Goal: Task Accomplishment & Management: Manage account settings

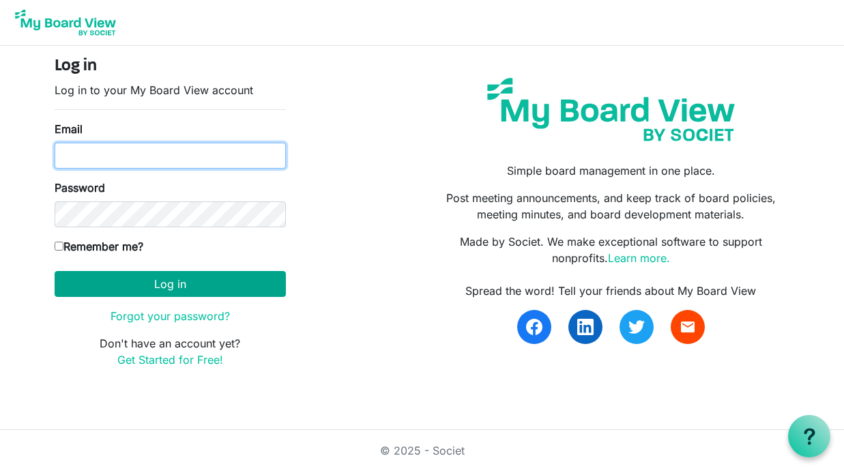
type input "vernitawarfield@gmail.com"
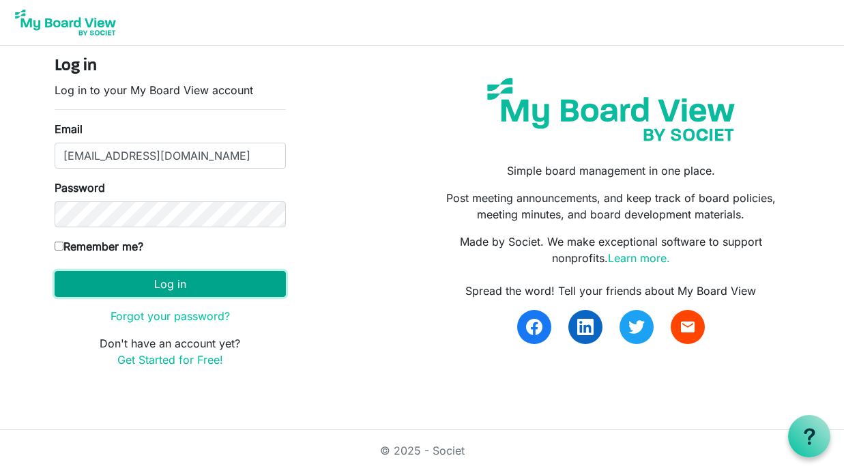
click at [139, 282] on button "Log in" at bounding box center [170, 284] width 231 height 26
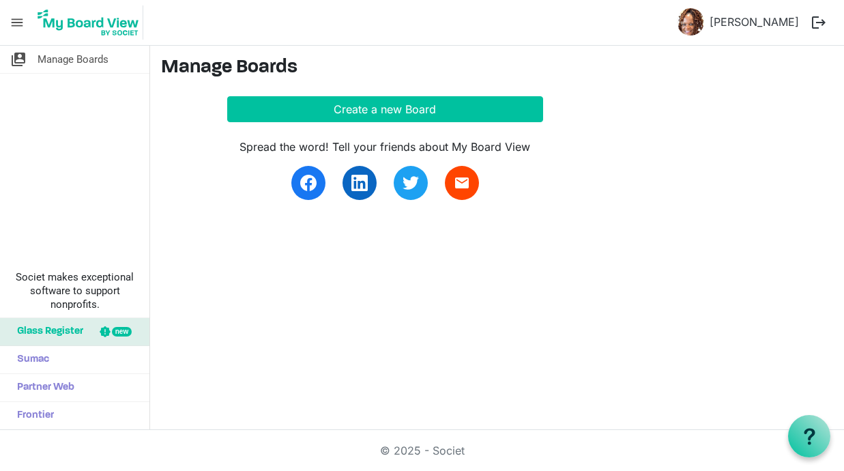
click at [18, 22] on span "menu" at bounding box center [17, 23] width 26 height 26
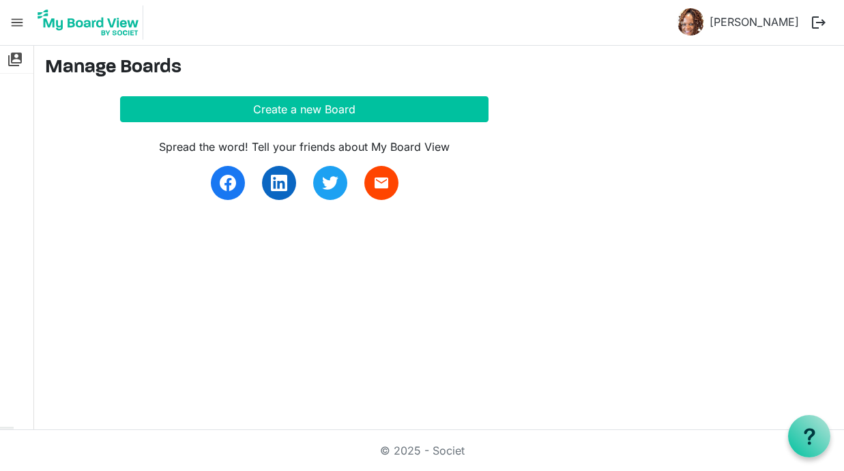
click at [18, 23] on span "menu" at bounding box center [17, 23] width 26 height 26
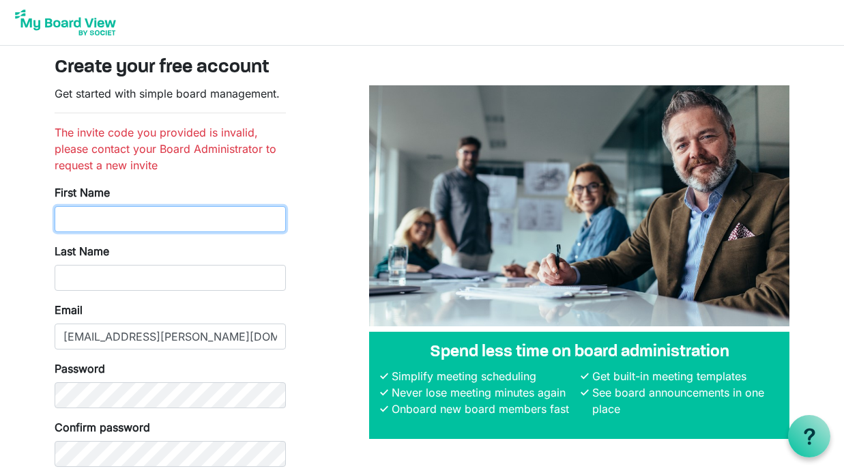
click at [94, 217] on input "First Name" at bounding box center [170, 219] width 231 height 26
type input "vernita"
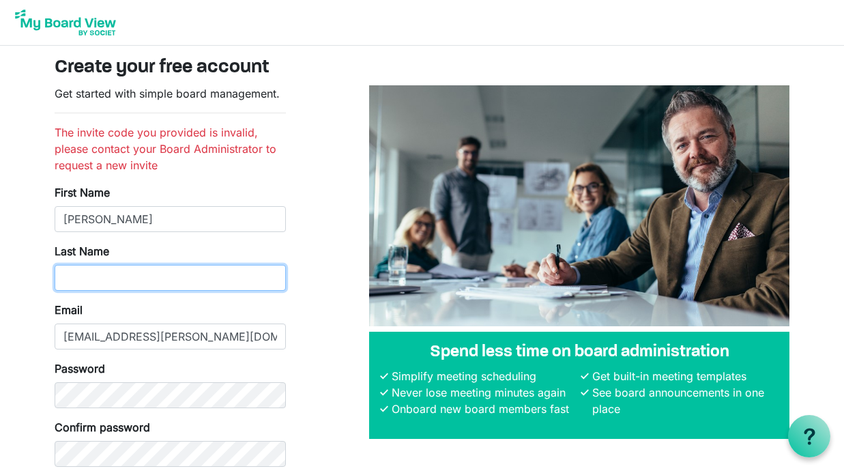
type input "warfield"
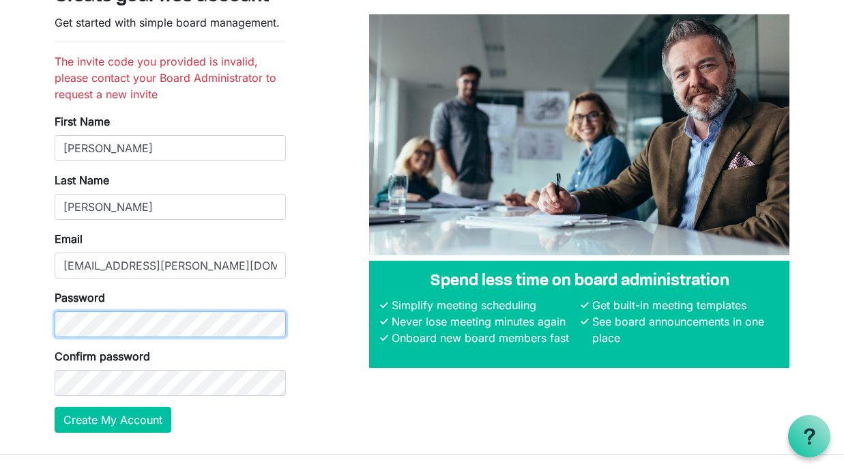
scroll to position [77, 0]
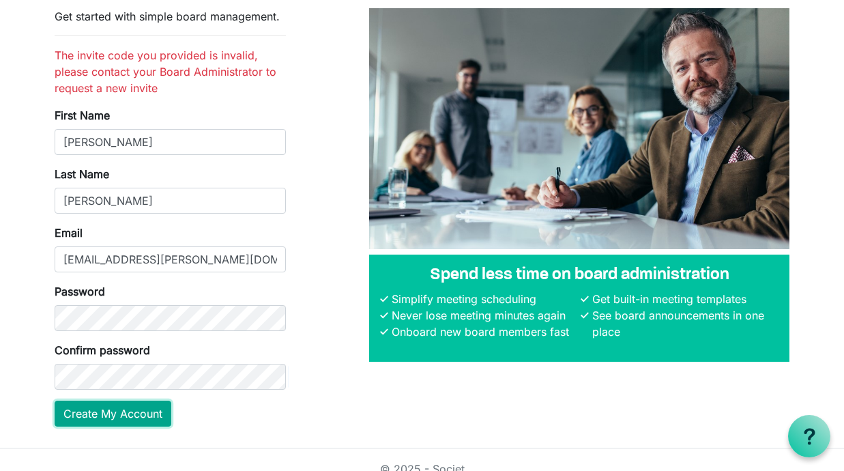
click at [75, 413] on button "Create My Account" at bounding box center [113, 413] width 117 height 26
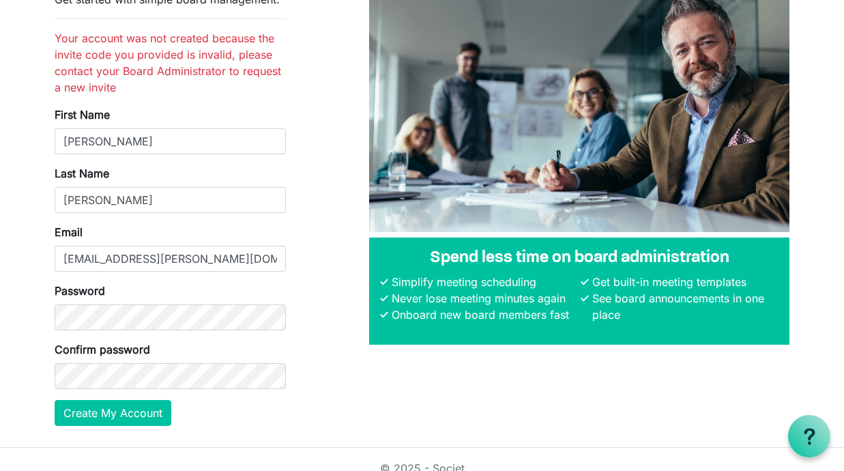
scroll to position [96, 0]
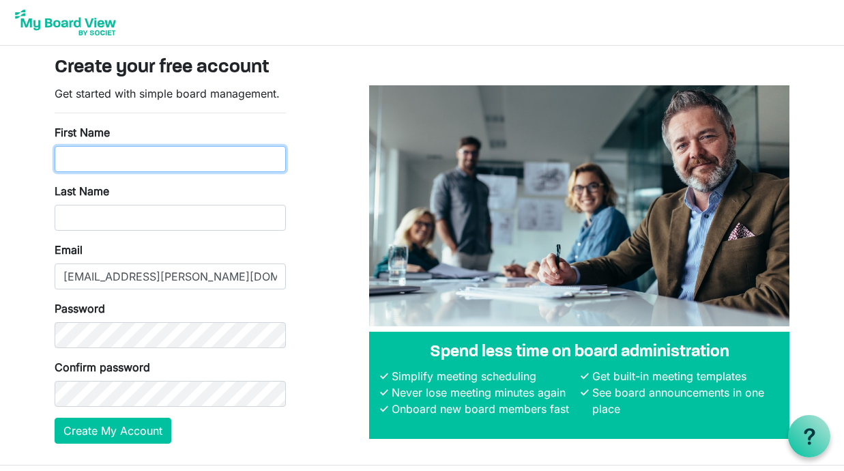
click at [135, 160] on input "First Name" at bounding box center [170, 159] width 231 height 26
type input "vernita"
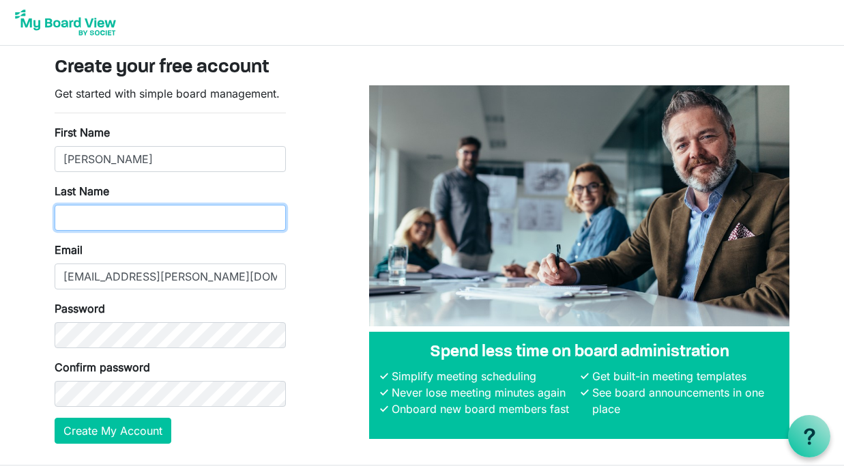
type input "warfield"
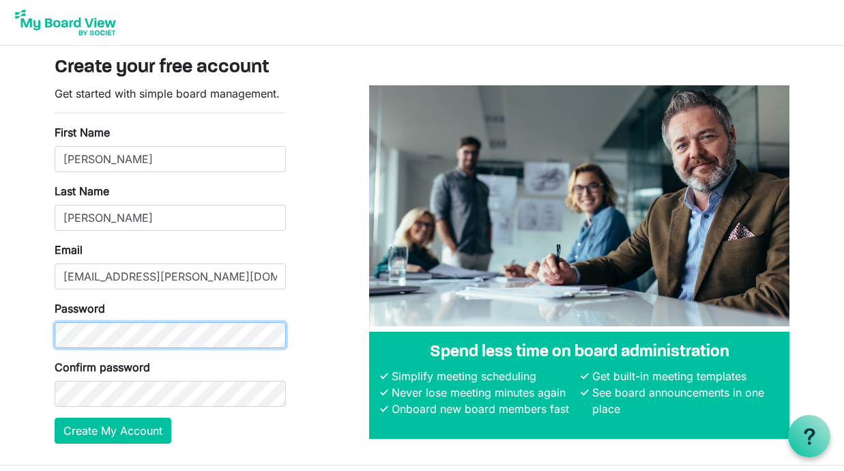
scroll to position [19, 0]
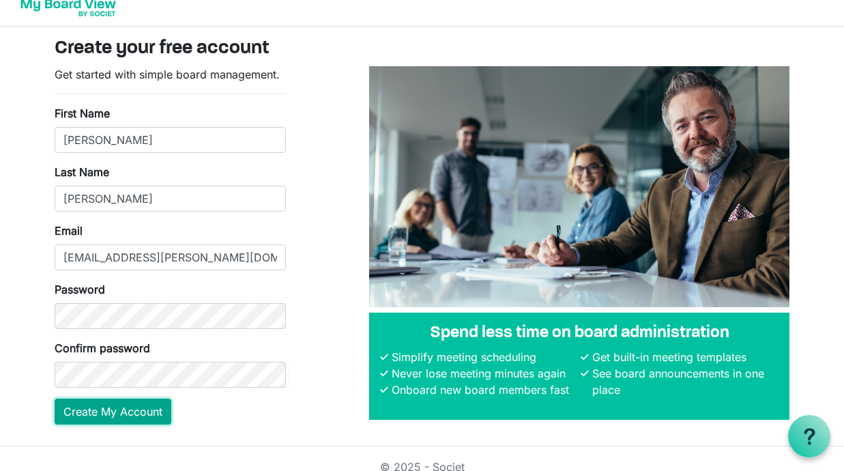
click at [55, 409] on button "Create My Account" at bounding box center [113, 411] width 117 height 26
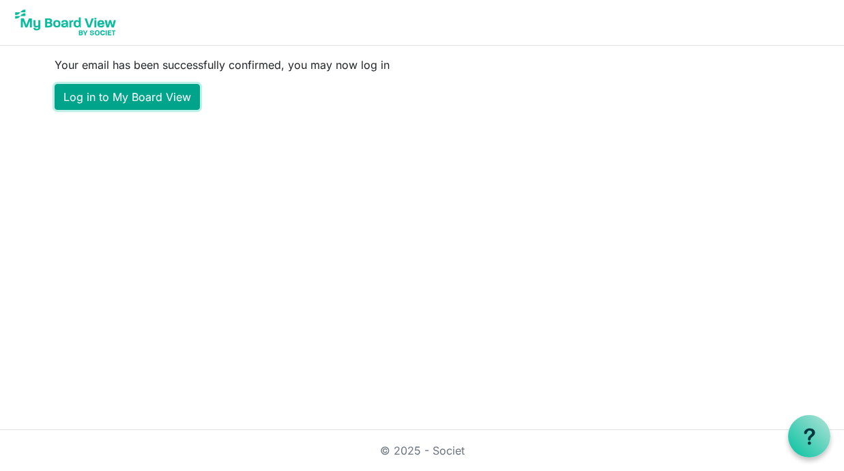
click at [160, 93] on link "Log in to My Board View" at bounding box center [127, 97] width 145 height 26
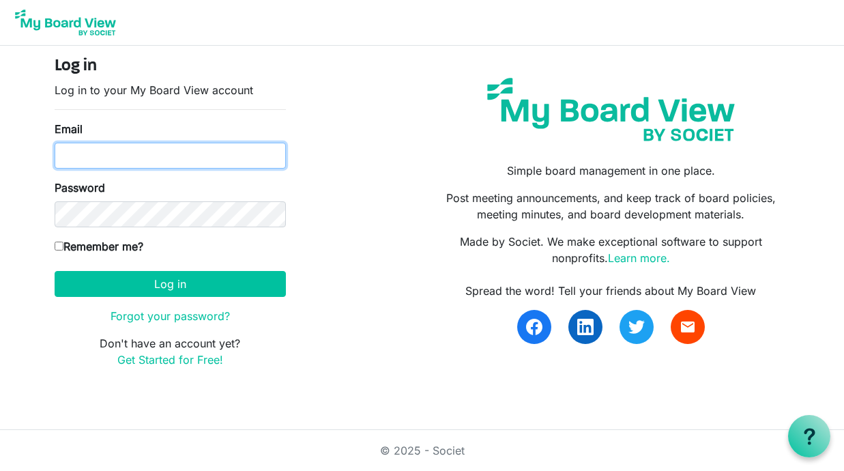
type input "[EMAIL_ADDRESS][PERSON_NAME][DOMAIN_NAME]"
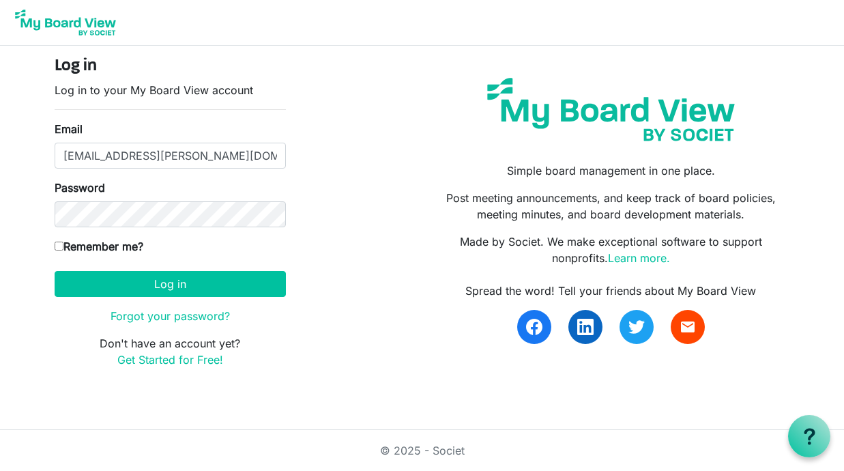
click at [59, 242] on input "Remember me?" at bounding box center [59, 246] width 9 height 9
checkbox input "true"
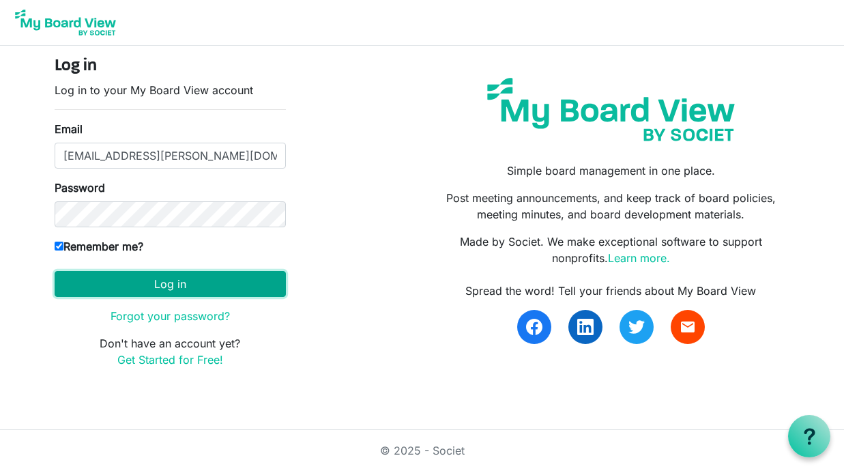
click at [128, 277] on button "Log in" at bounding box center [170, 284] width 231 height 26
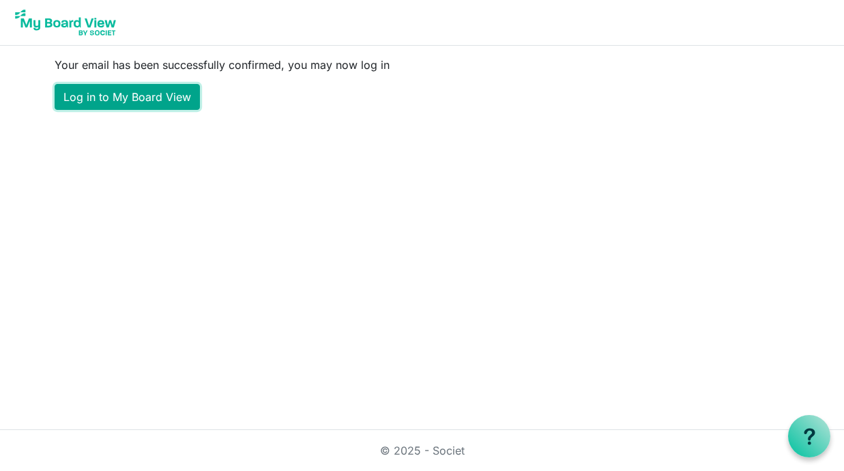
click at [156, 89] on link "Log in to My Board View" at bounding box center [127, 97] width 145 height 26
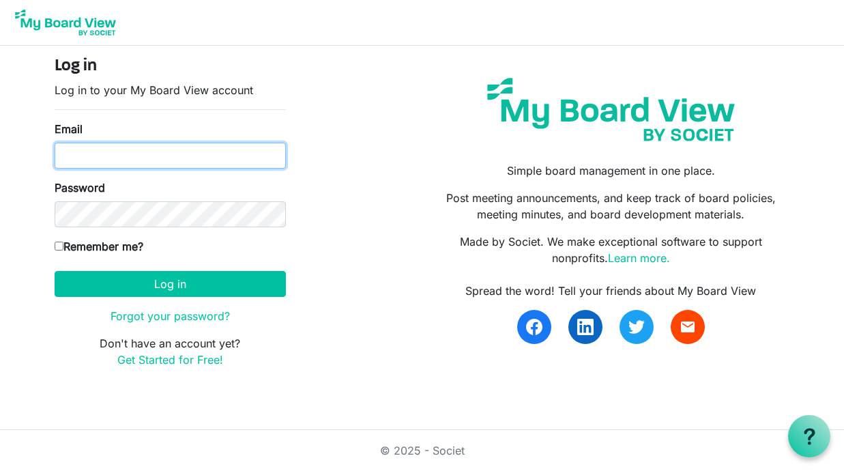
type input "[EMAIL_ADDRESS][PERSON_NAME][DOMAIN_NAME]"
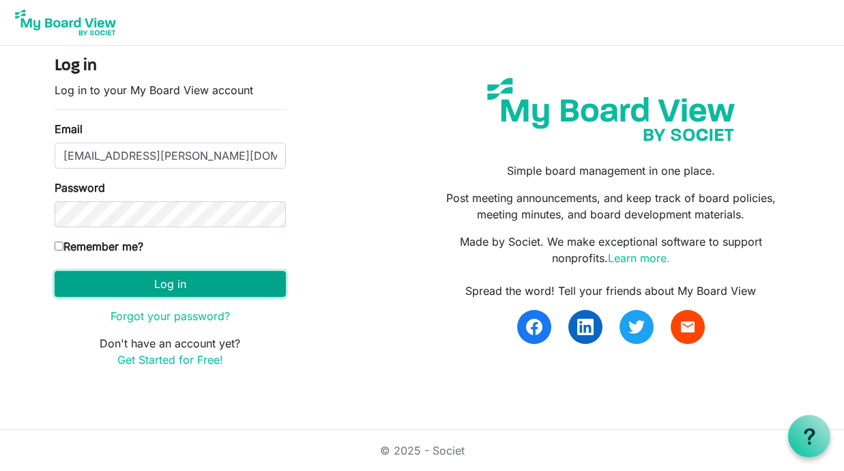
click at [122, 278] on button "Log in" at bounding box center [170, 284] width 231 height 26
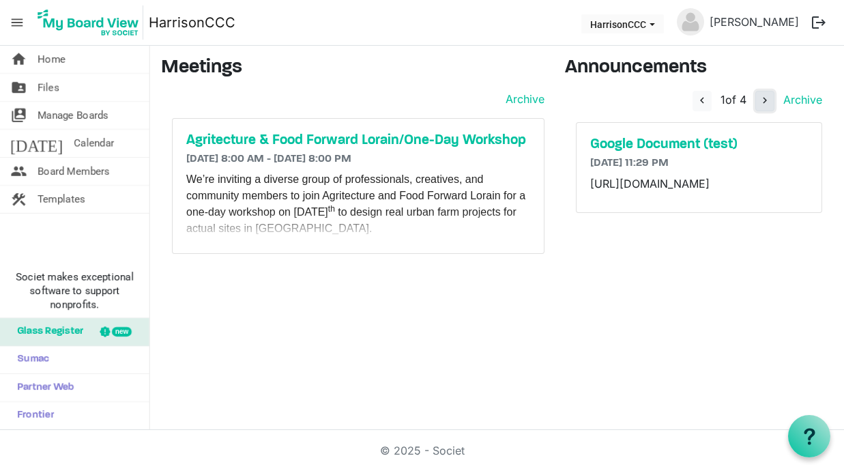
click at [763, 99] on span "navigate_next" at bounding box center [765, 100] width 12 height 12
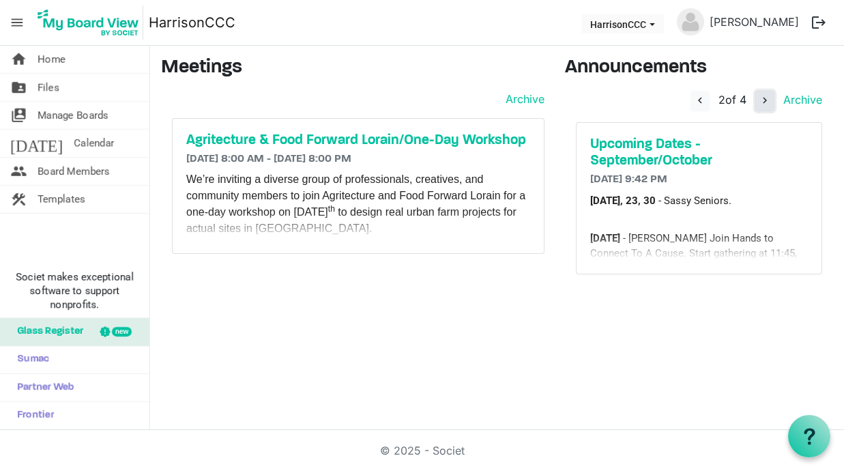
click at [763, 100] on span "navigate_next" at bounding box center [765, 100] width 12 height 12
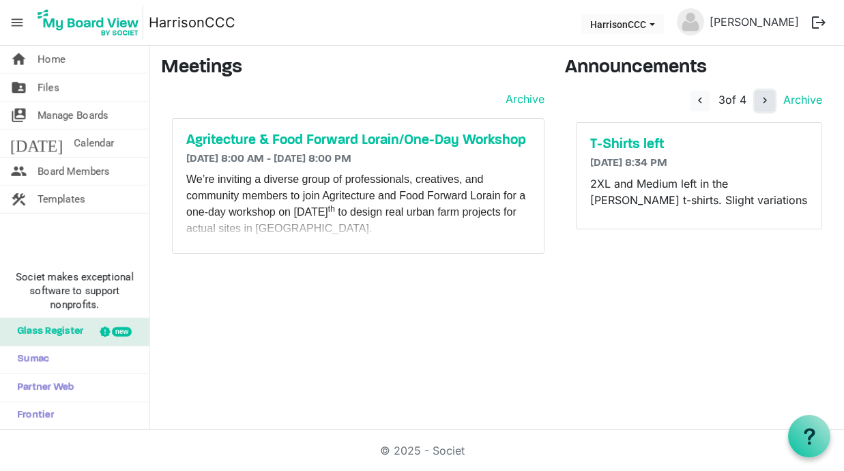
click at [763, 100] on span "navigate_next" at bounding box center [765, 100] width 12 height 12
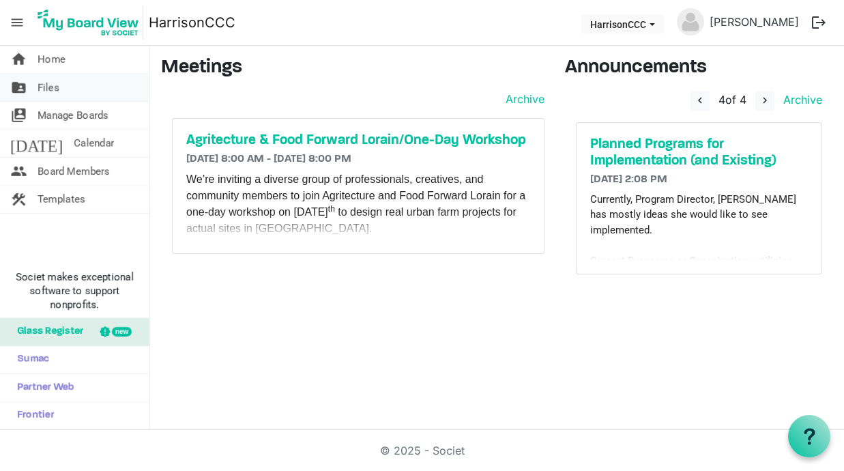
click at [70, 87] on link "folder_shared Files" at bounding box center [74, 87] width 149 height 27
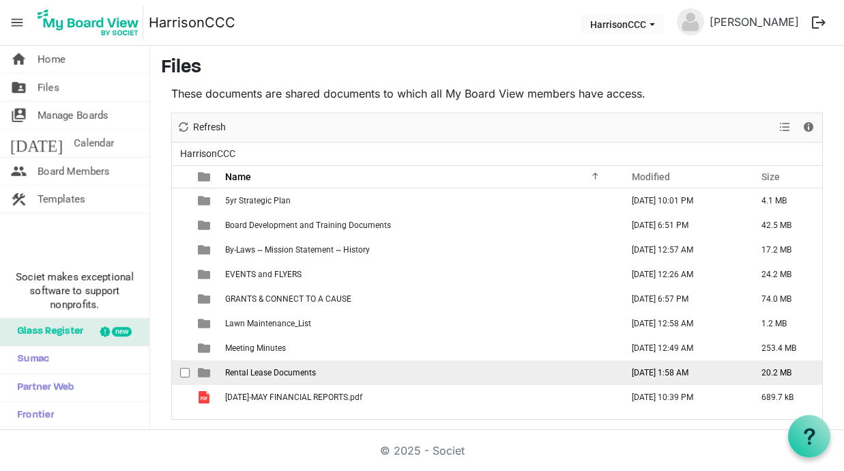
scroll to position [1, 0]
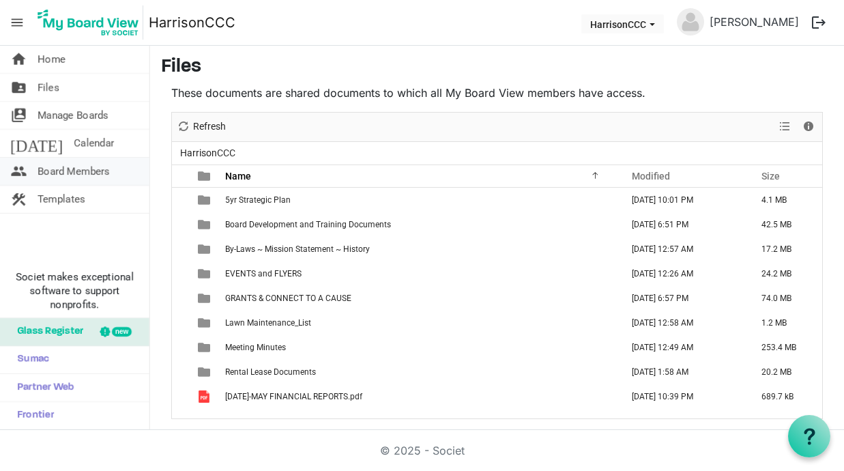
click at [111, 171] on link "people Board Members" at bounding box center [74, 171] width 149 height 27
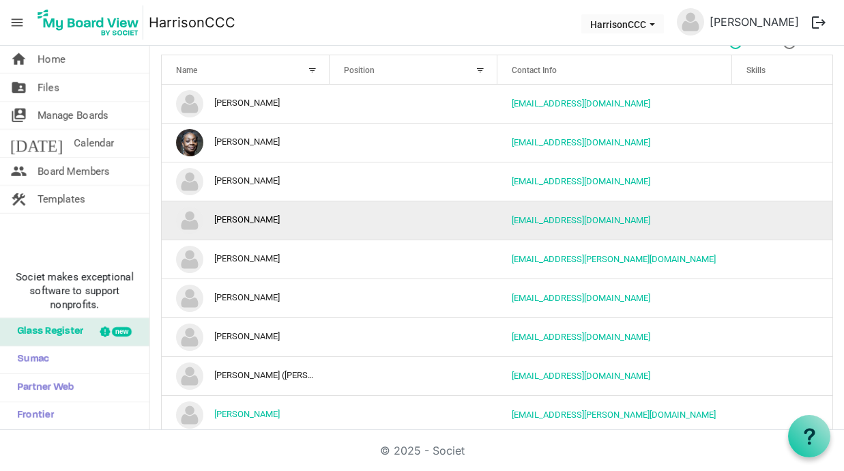
scroll to position [64, 0]
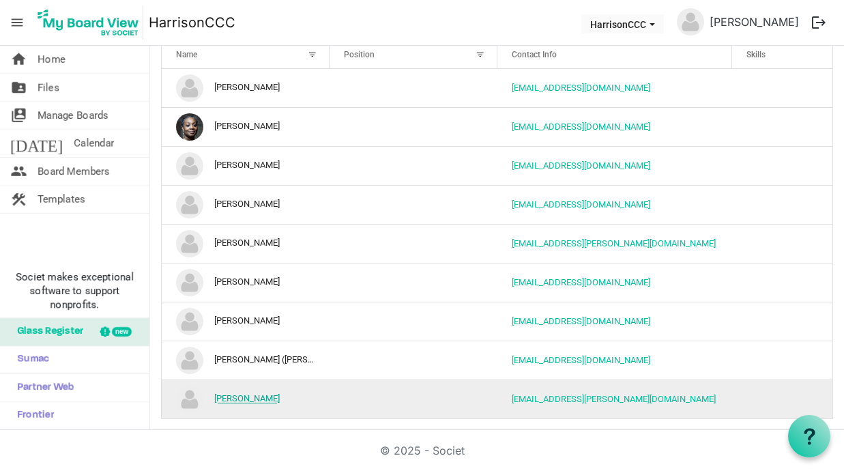
click at [223, 397] on link "[PERSON_NAME]" at bounding box center [246, 399] width 65 height 10
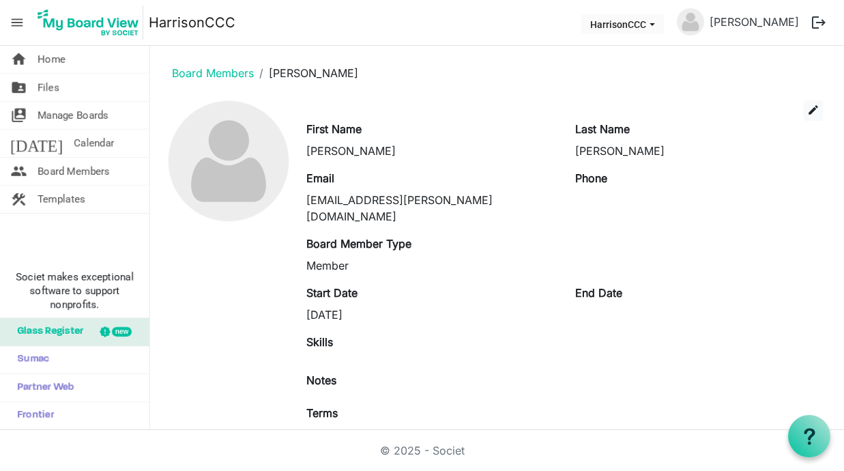
scroll to position [64, 0]
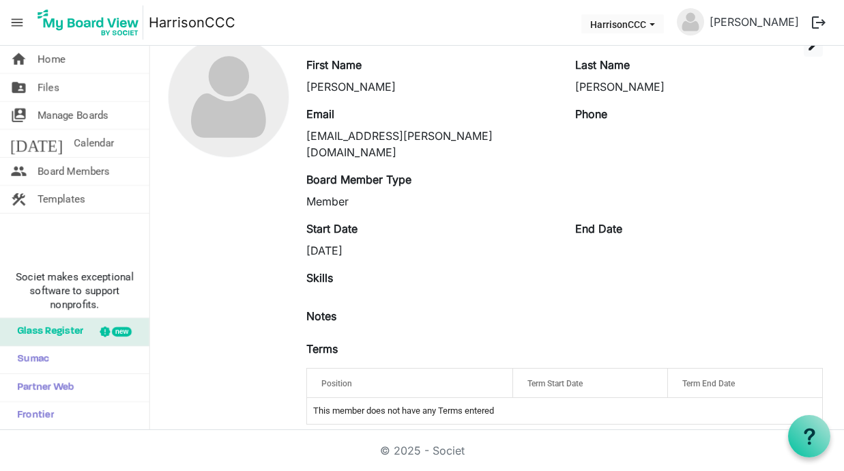
click at [697, 20] on img at bounding box center [690, 21] width 27 height 27
click at [658, 25] on span "HarrisonCCC dropdownbutton" at bounding box center [652, 24] width 12 height 5
click at [702, 59] on div "Last Name [PERSON_NAME]" at bounding box center [699, 76] width 268 height 38
click at [740, 24] on link "[PERSON_NAME]" at bounding box center [754, 21] width 100 height 27
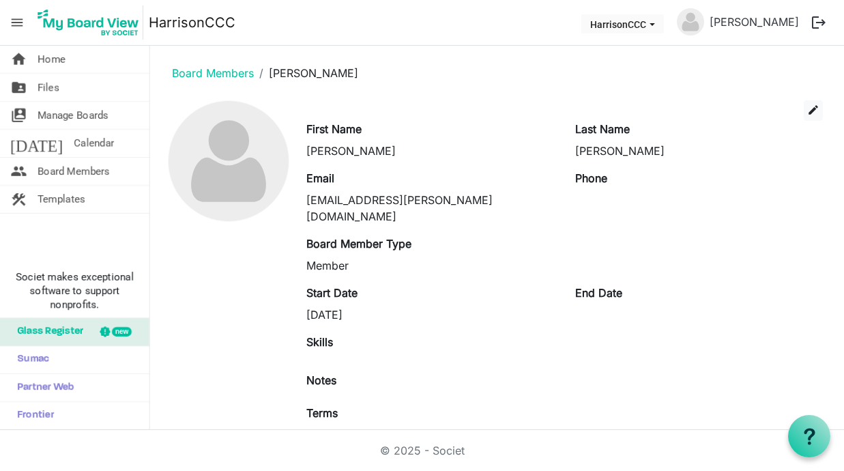
click at [313, 154] on div "[PERSON_NAME]" at bounding box center [430, 151] width 248 height 16
click at [343, 151] on div "[PERSON_NAME]" at bounding box center [430, 151] width 248 height 16
click at [811, 106] on span "edit" at bounding box center [813, 110] width 12 height 12
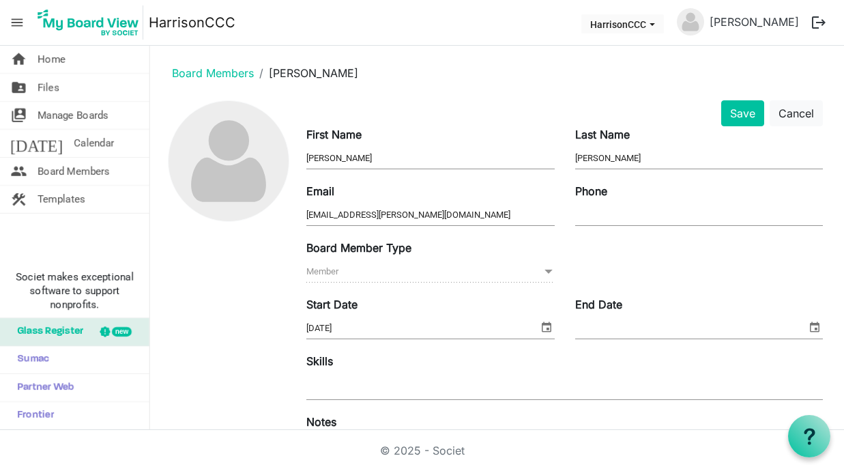
click at [310, 156] on input "vernita" at bounding box center [430, 158] width 248 height 20
type input "Vernita"
click at [580, 158] on input "warfield" at bounding box center [699, 158] width 248 height 20
type input "Warfield"
click at [607, 214] on input "Phone" at bounding box center [699, 215] width 248 height 20
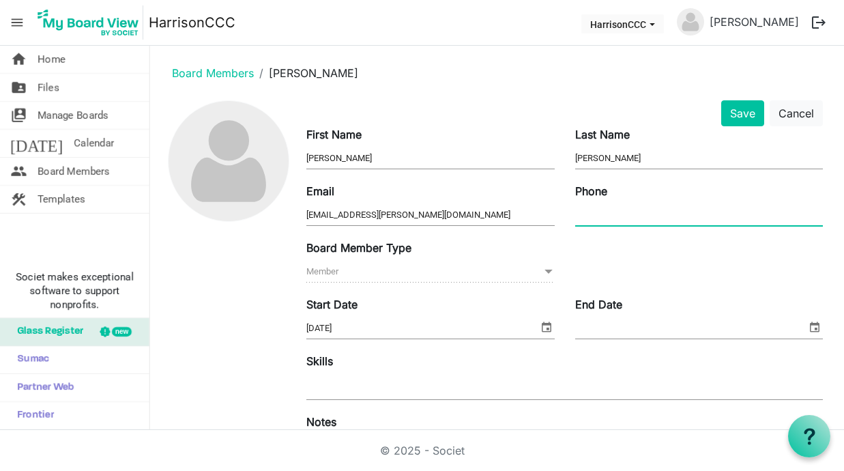
type input "4405741105"
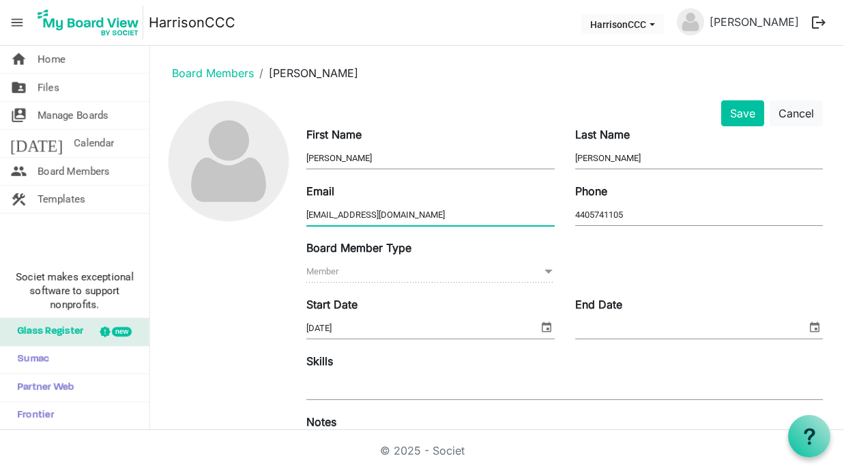
click at [431, 214] on input "vernitawarfield@gmail.com" at bounding box center [430, 215] width 248 height 20
click at [364, 214] on input "vernitawarfield@gmail.com" at bounding box center [430, 215] width 248 height 20
type input "[EMAIL_ADDRESS][PERSON_NAME][DOMAIN_NAME]"
click at [548, 272] on span at bounding box center [548, 271] width 12 height 15
click at [547, 272] on span at bounding box center [548, 271] width 12 height 15
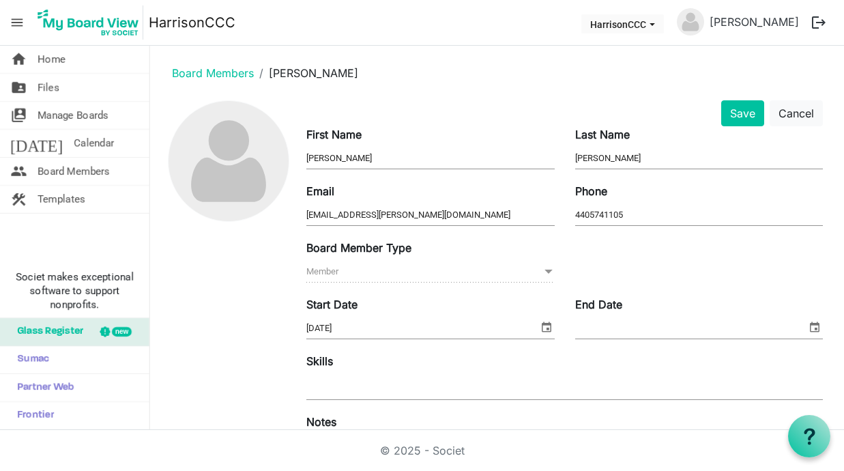
click at [395, 246] on label "Board Member Type" at bounding box center [358, 247] width 105 height 16
click at [338, 270] on span "Member Member" at bounding box center [430, 271] width 248 height 21
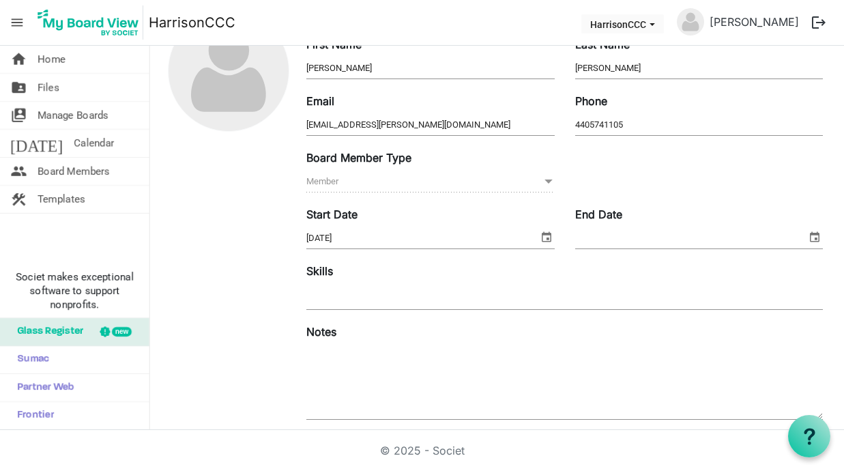
scroll to position [95, 0]
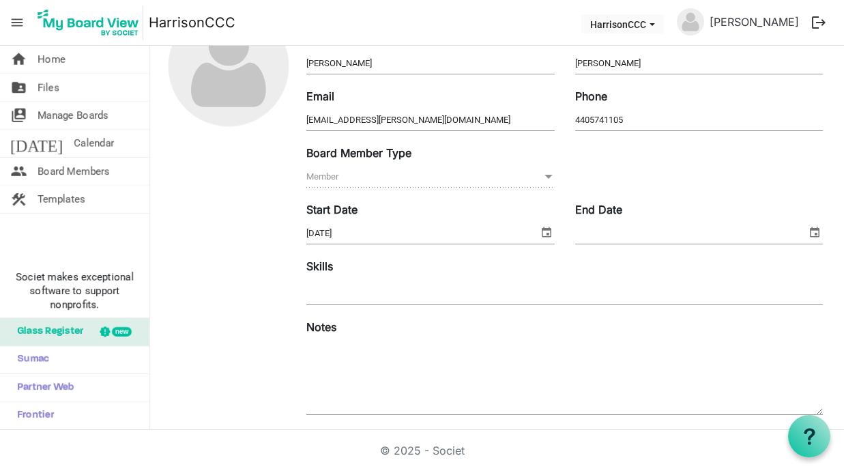
click at [544, 173] on span at bounding box center [548, 176] width 12 height 15
click at [334, 261] on div "Skills" at bounding box center [564, 283] width 537 height 50
click at [332, 267] on label "Skills" at bounding box center [319, 266] width 27 height 16
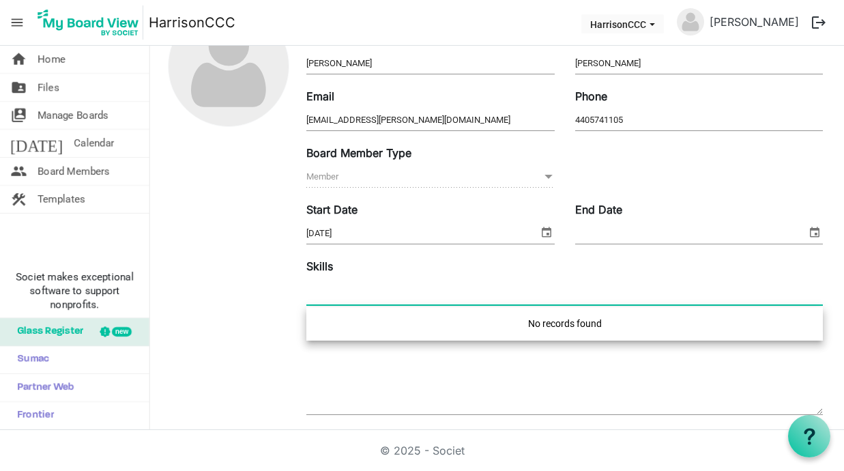
click at [330, 291] on input "text" at bounding box center [321, 292] width 31 height 25
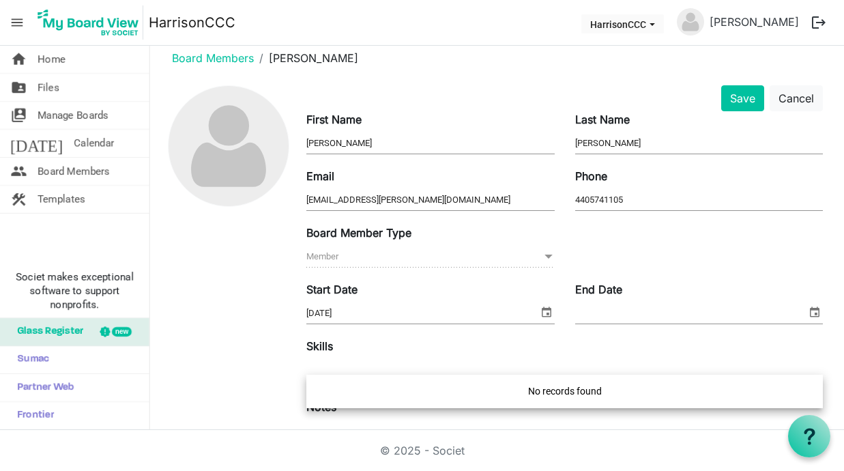
scroll to position [0, 0]
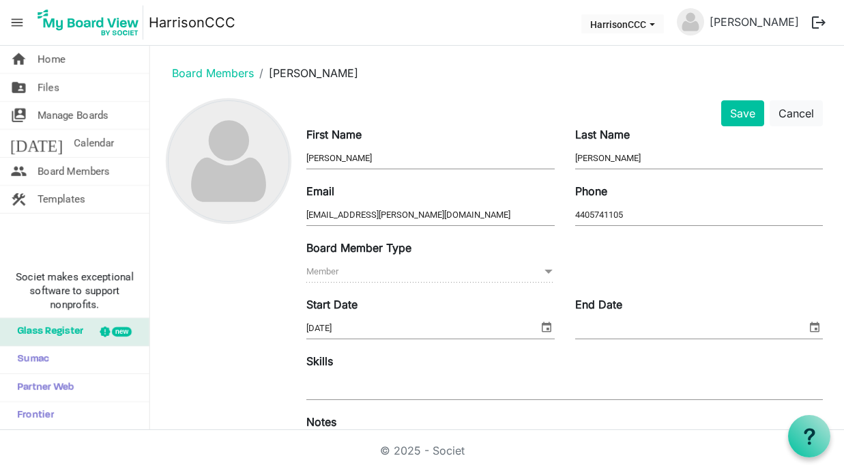
click at [239, 149] on img at bounding box center [229, 161] width 120 height 120
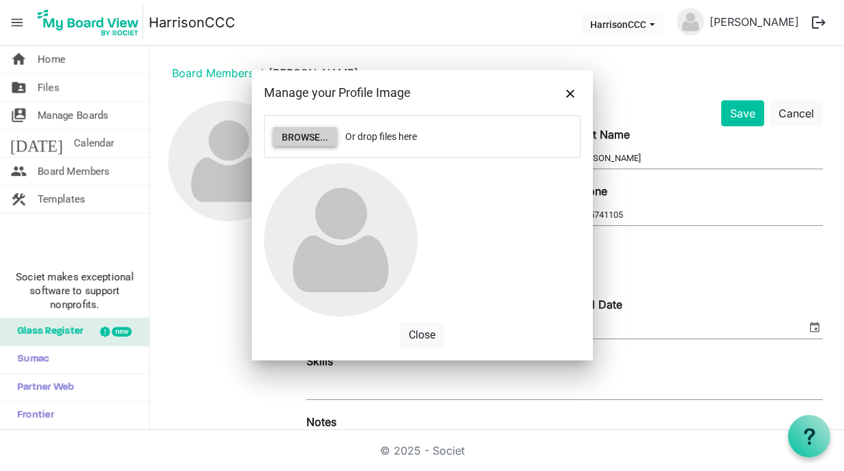
click at [311, 136] on button "Browse..." at bounding box center [305, 136] width 64 height 19
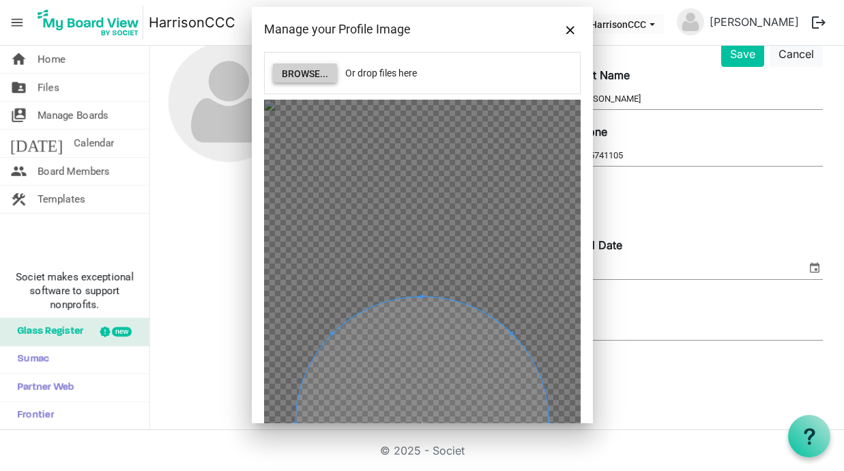
scroll to position [67, 0]
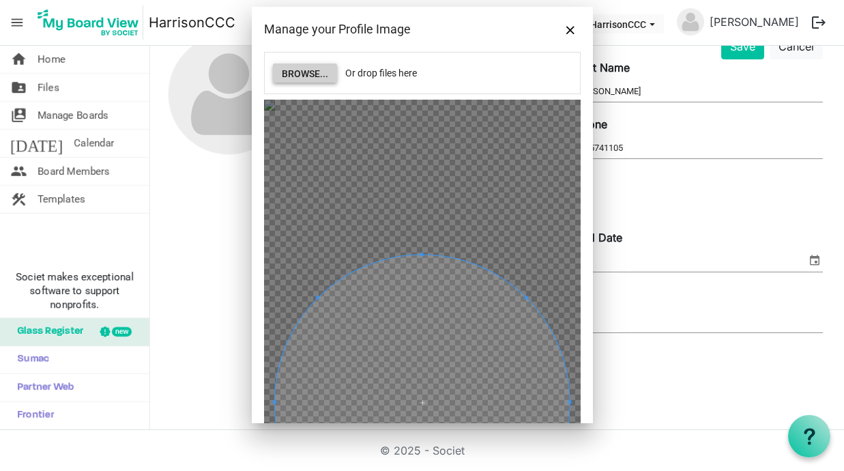
click at [417, 250] on div at bounding box center [422, 423] width 317 height 647
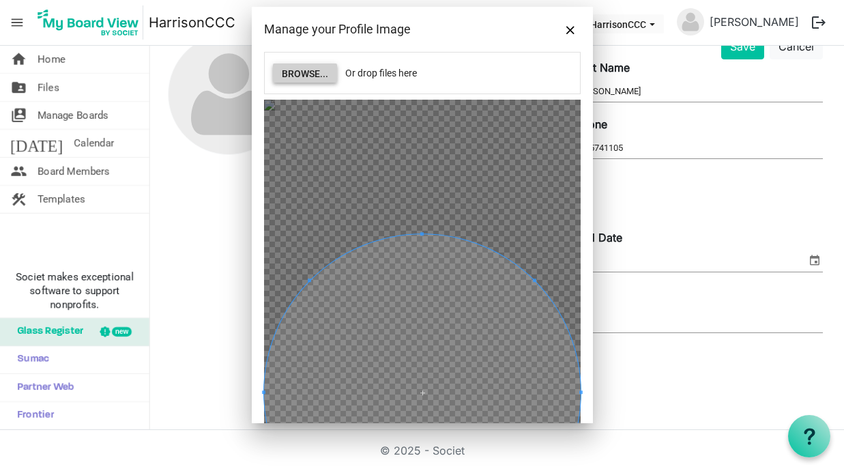
click at [417, 224] on div at bounding box center [422, 423] width 317 height 647
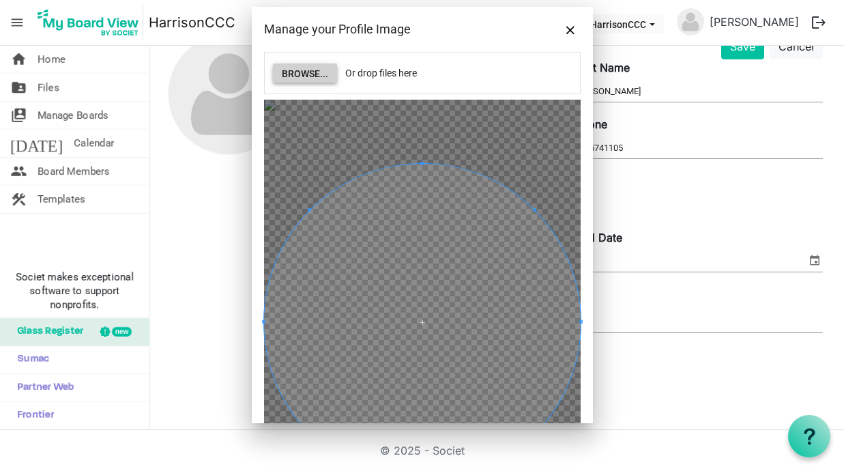
click at [422, 170] on span at bounding box center [422, 322] width 317 height 317
click at [458, 73] on div "Browse... Or drop files here" at bounding box center [422, 73] width 315 height 41
click at [227, 247] on div at bounding box center [228, 310] width 135 height 555
click at [568, 24] on button "Close" at bounding box center [570, 29] width 20 height 20
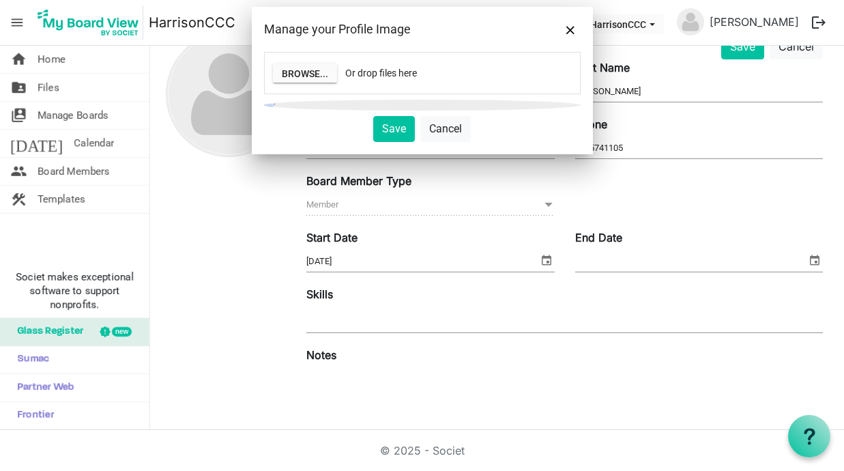
scroll to position [55, 0]
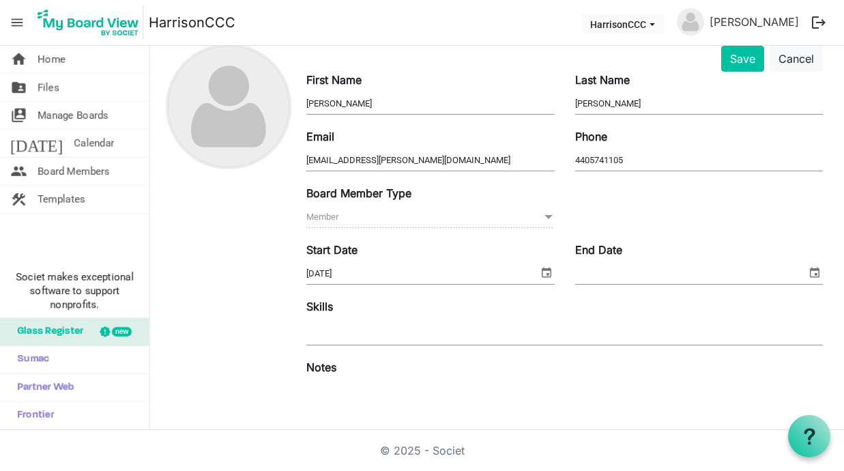
click at [237, 77] on img at bounding box center [229, 106] width 120 height 120
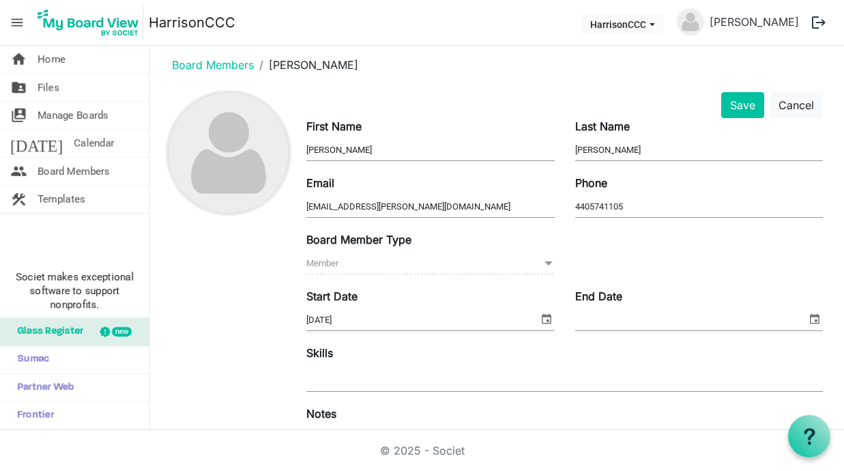
scroll to position [0, 0]
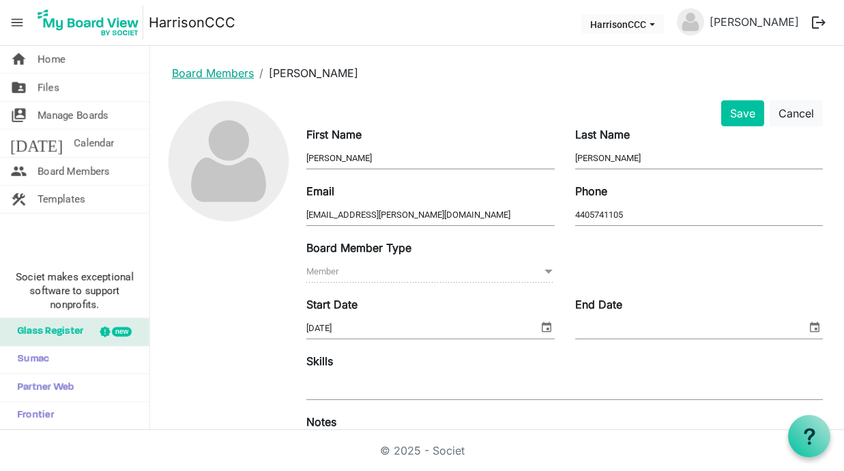
click at [237, 73] on link "Board Members" at bounding box center [213, 73] width 82 height 14
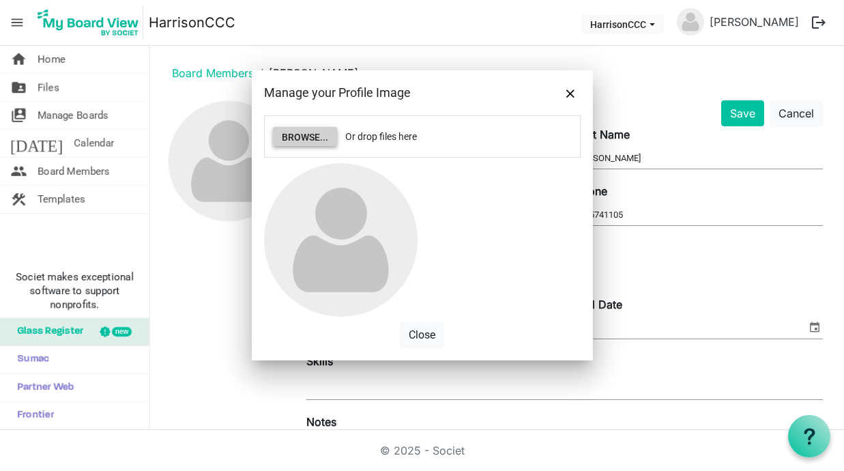
click at [317, 130] on button "Browse..." at bounding box center [305, 136] width 64 height 19
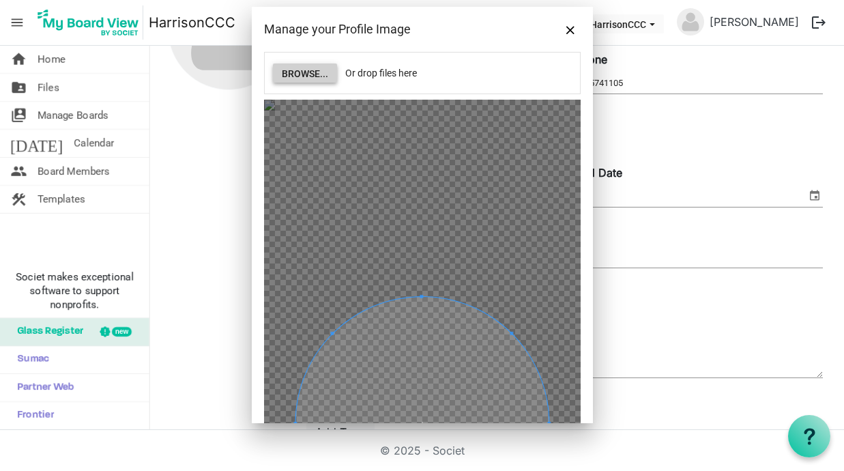
scroll to position [131, 0]
click at [343, 128] on div at bounding box center [422, 423] width 317 height 647
click at [375, 199] on div at bounding box center [422, 423] width 317 height 647
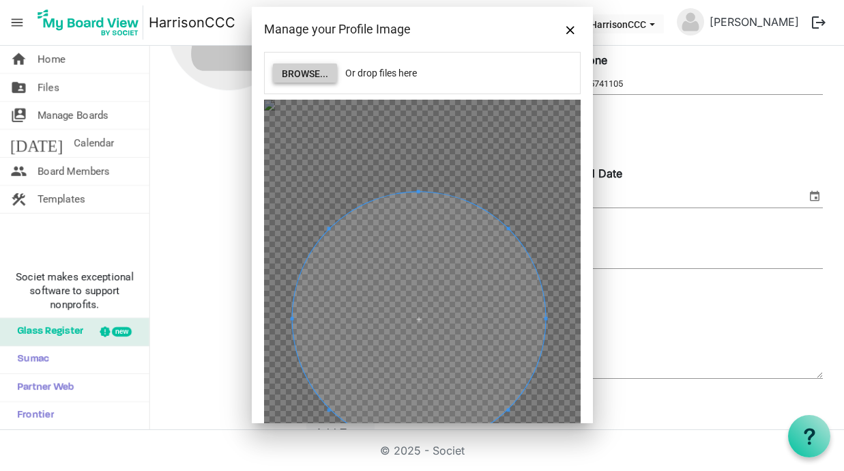
click at [411, 192] on span at bounding box center [418, 318] width 253 height 253
click at [407, 261] on span at bounding box center [418, 318] width 253 height 253
click at [403, 247] on span at bounding box center [418, 318] width 253 height 253
click at [399, 237] on span at bounding box center [414, 320] width 253 height 253
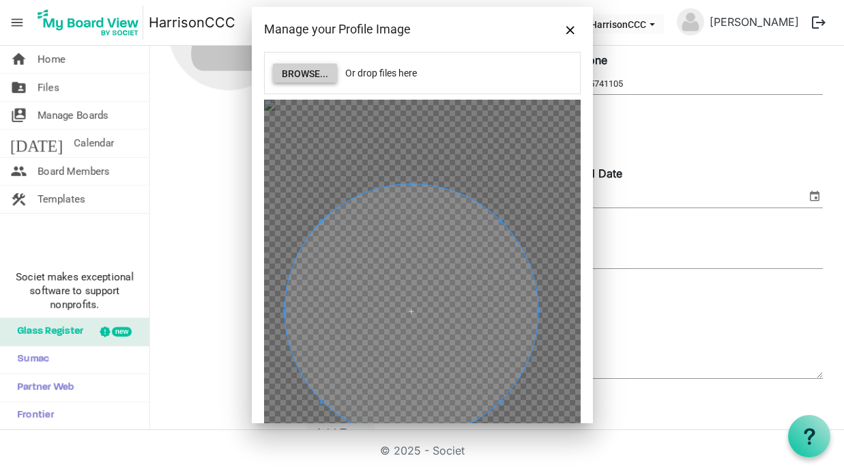
click at [307, 72] on button "Browse..." at bounding box center [305, 72] width 64 height 19
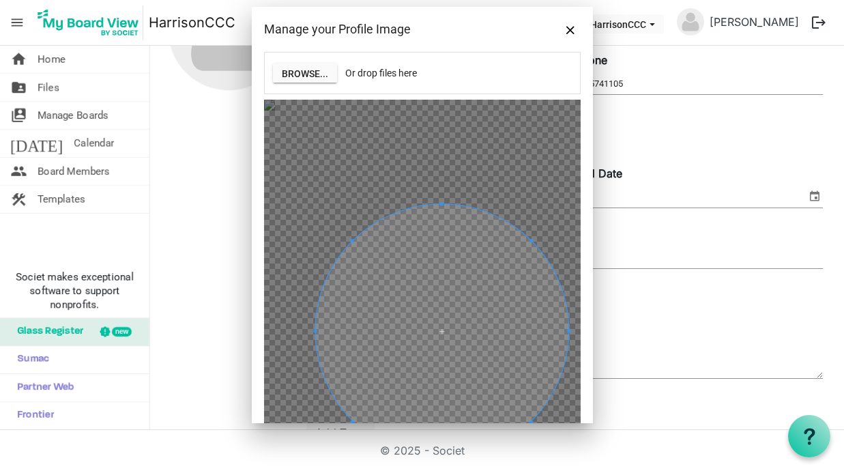
click at [461, 237] on span at bounding box center [441, 330] width 253 height 253
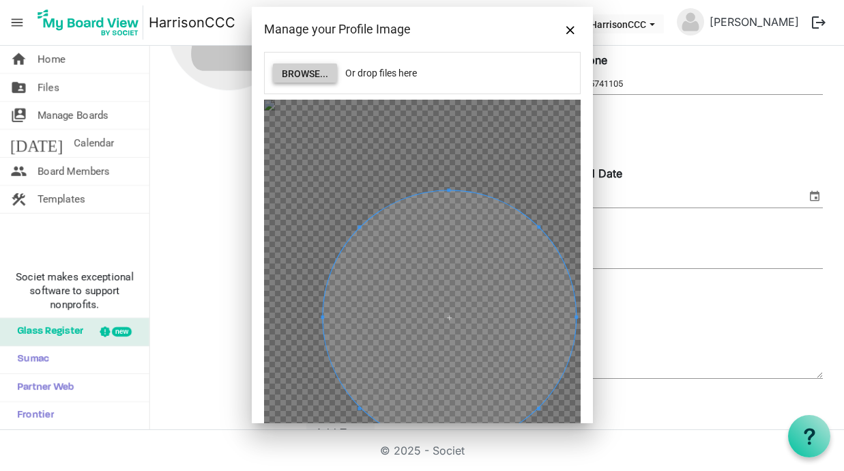
click at [323, 75] on button "Browse..." at bounding box center [305, 72] width 64 height 19
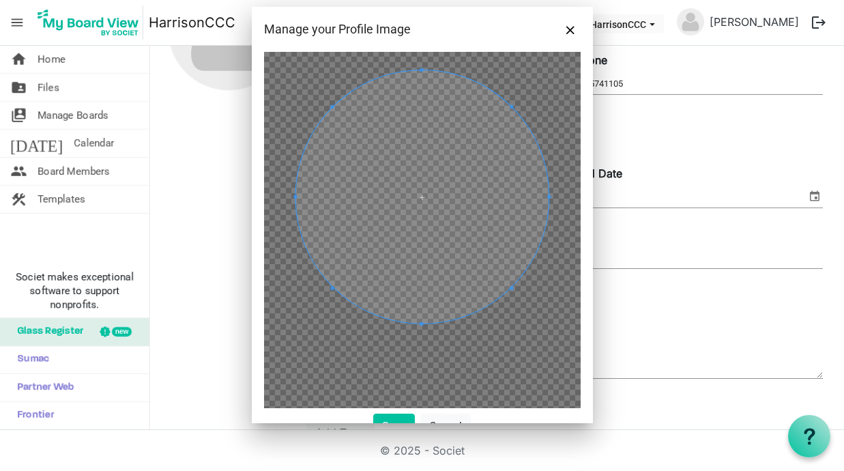
scroll to position [140, 0]
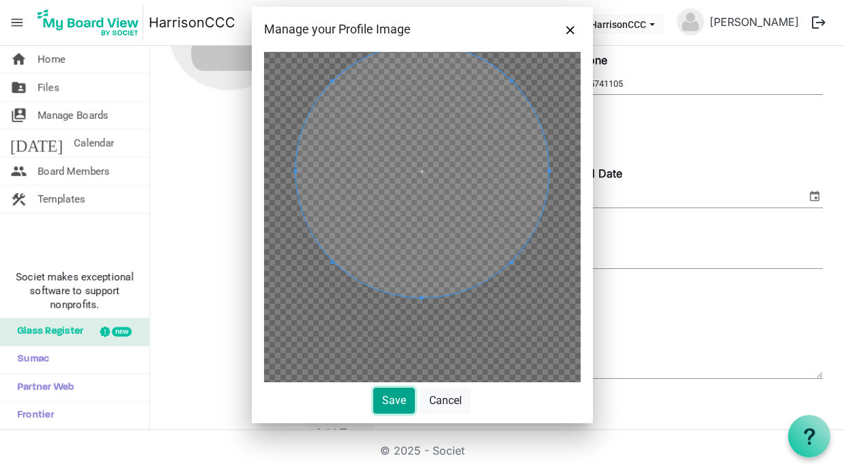
click at [396, 399] on button "Save" at bounding box center [394, 401] width 42 height 26
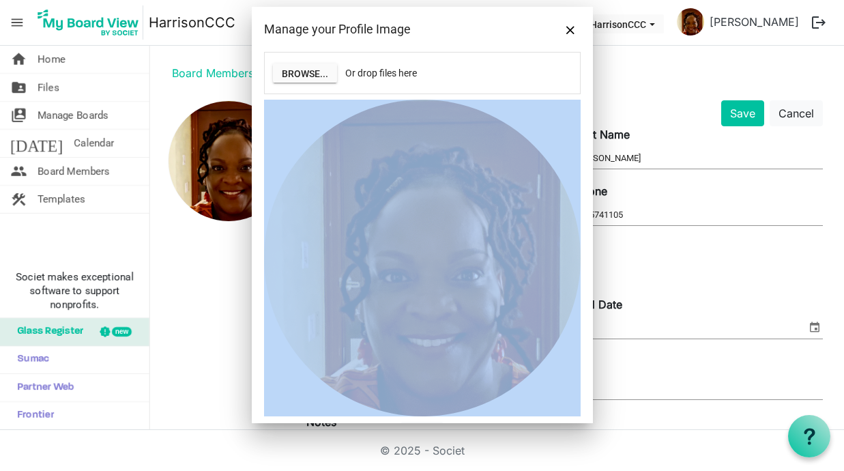
scroll to position [36, 0]
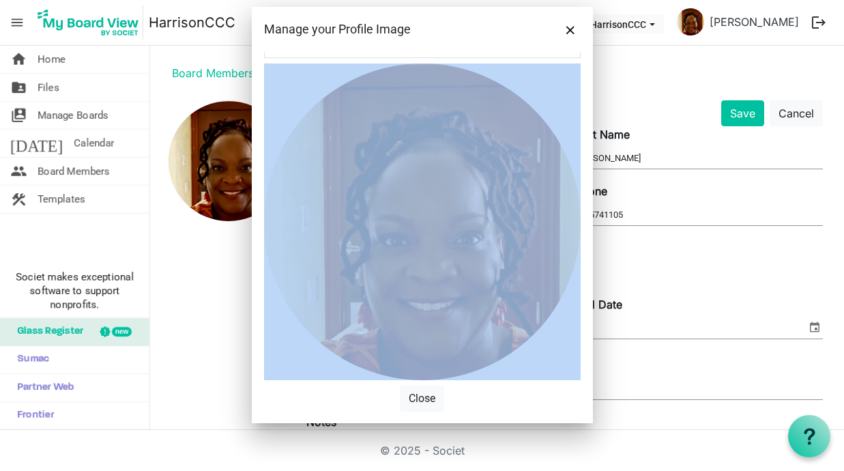
drag, startPoint x: 543, startPoint y: 117, endPoint x: 539, endPoint y: 124, distance: 8.5
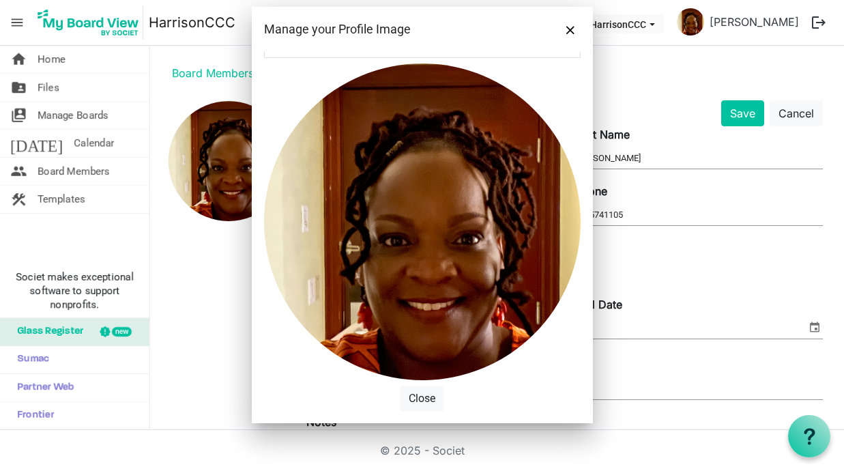
drag, startPoint x: 536, startPoint y: 109, endPoint x: 530, endPoint y: 121, distance: 13.4
click at [530, 121] on div at bounding box center [422, 221] width 317 height 317
click at [470, 74] on div at bounding box center [422, 221] width 317 height 317
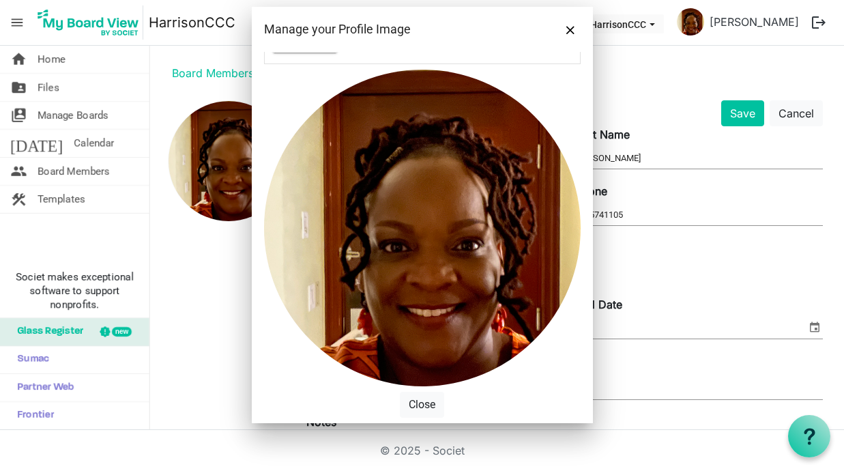
click at [388, 29] on div "Manage your Profile Image" at bounding box center [390, 29] width 253 height 20
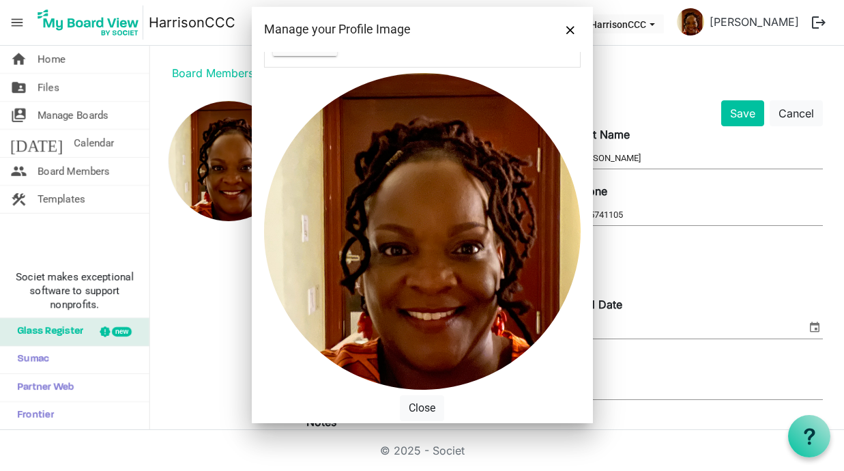
scroll to position [0, 0]
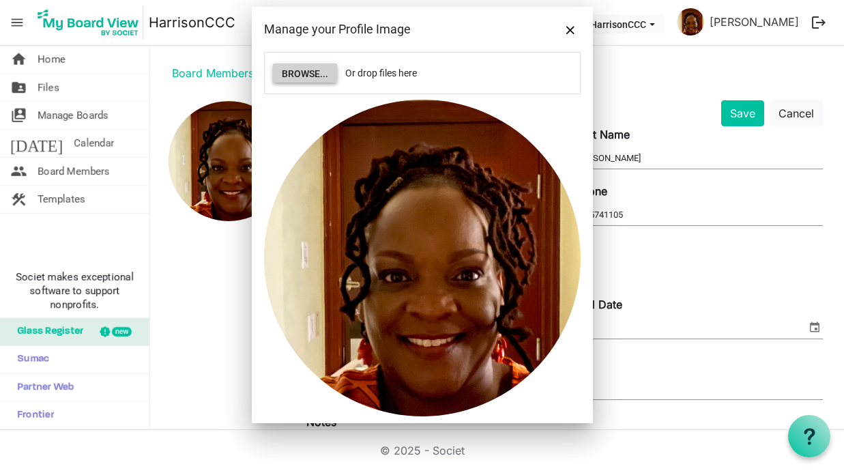
click at [307, 73] on button "Browse..." at bounding box center [305, 72] width 64 height 19
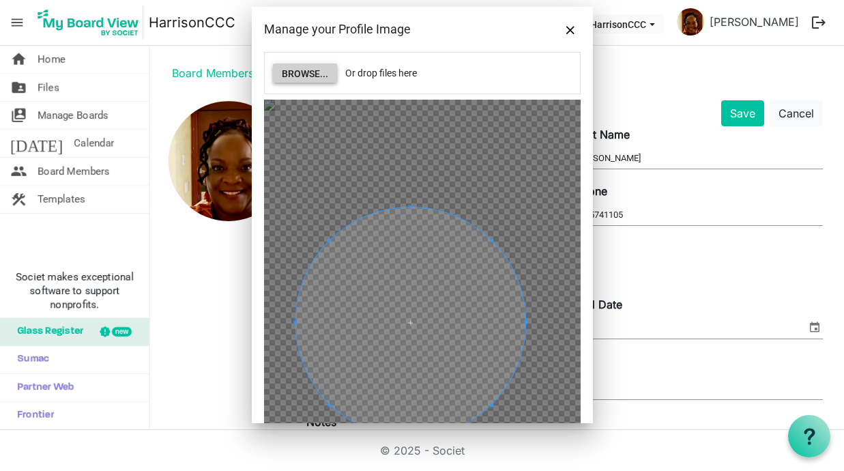
click at [498, 242] on div at bounding box center [410, 322] width 230 height 230
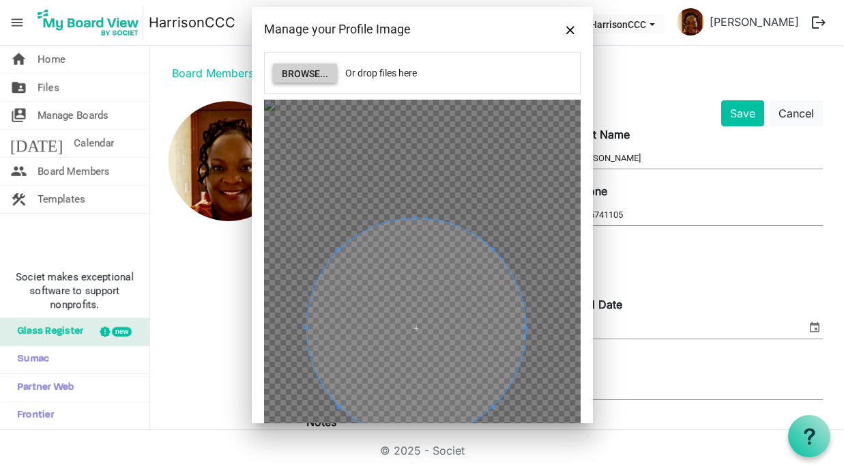
click at [385, 250] on div at bounding box center [415, 327] width 219 height 219
click at [362, 246] on div at bounding box center [415, 327] width 219 height 219
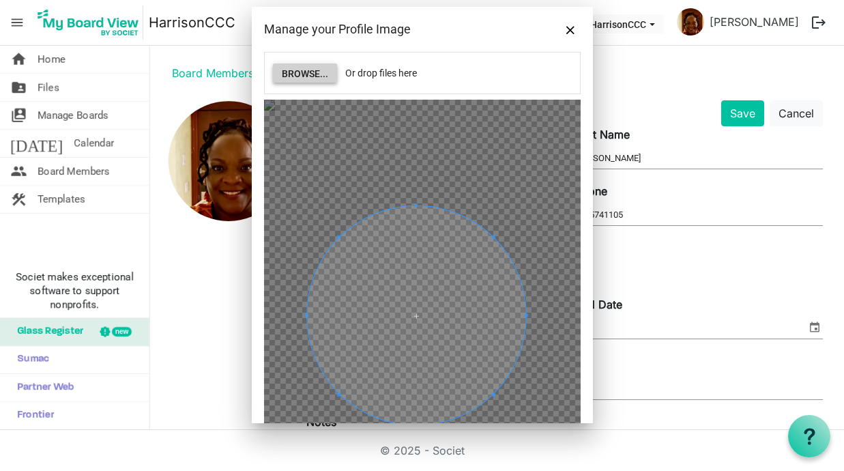
click at [308, 312] on span at bounding box center [415, 315] width 219 height 219
click at [549, 338] on div at bounding box center [422, 311] width 317 height 422
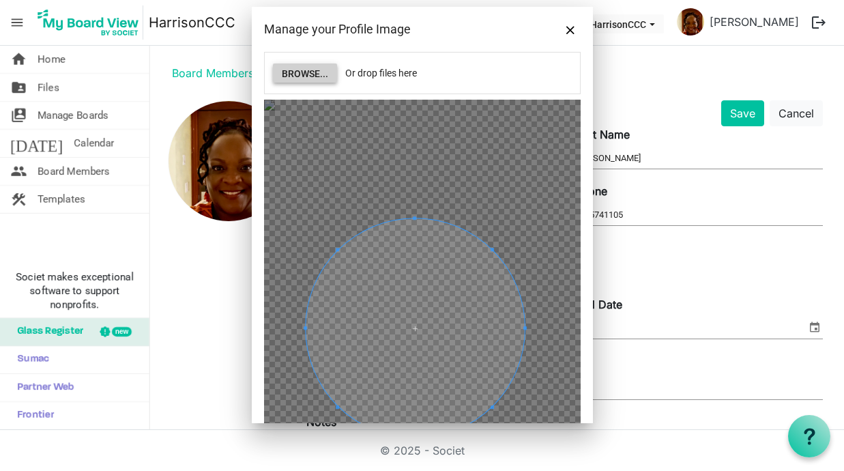
click at [480, 412] on span at bounding box center [415, 327] width 219 height 219
click at [322, 269] on span at bounding box center [418, 319] width 219 height 219
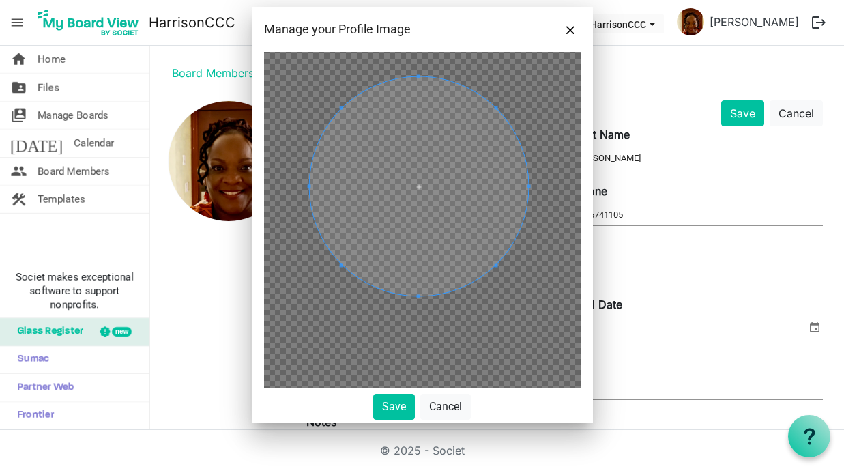
scroll to position [143, 0]
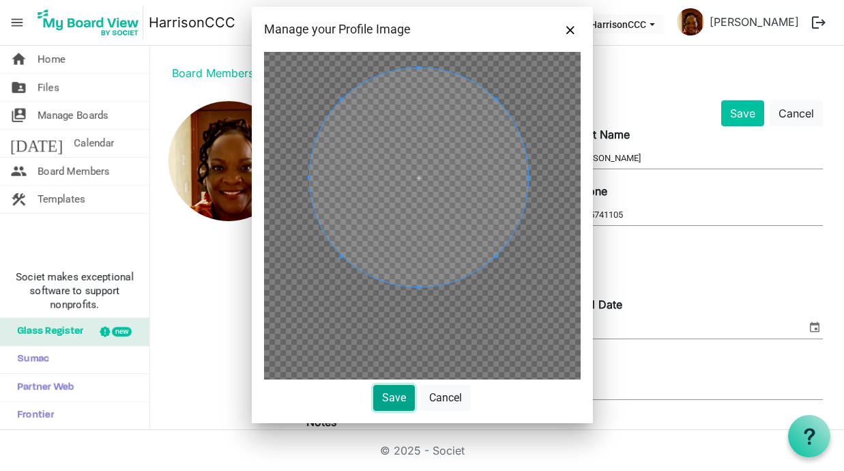
click at [392, 394] on button "Save" at bounding box center [394, 398] width 42 height 26
click at [391, 392] on button "Save" at bounding box center [394, 398] width 42 height 26
click at [390, 399] on button "Save" at bounding box center [394, 398] width 42 height 26
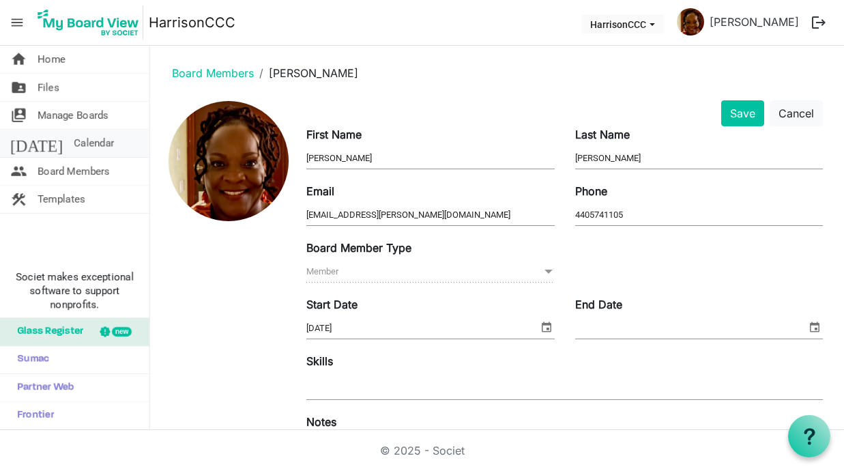
click at [75, 143] on span "Calendar" at bounding box center [94, 143] width 40 height 27
click at [59, 83] on link "folder_shared Files" at bounding box center [74, 87] width 149 height 27
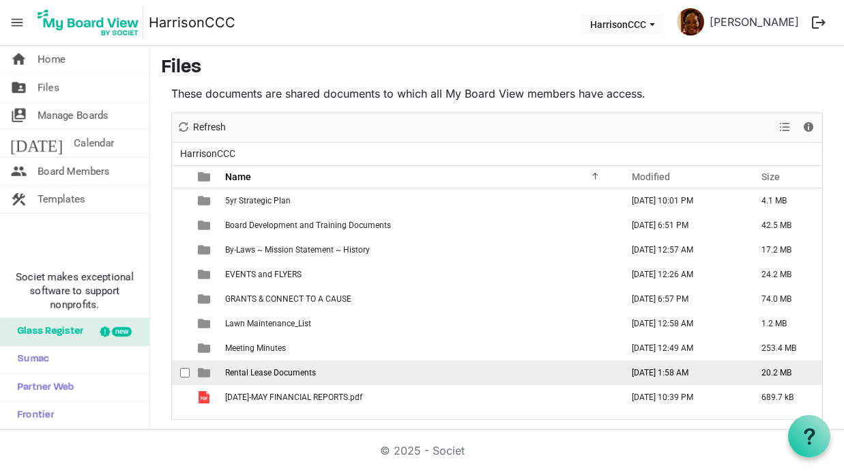
click at [319, 374] on td "Rental Lease Documents" at bounding box center [419, 372] width 396 height 25
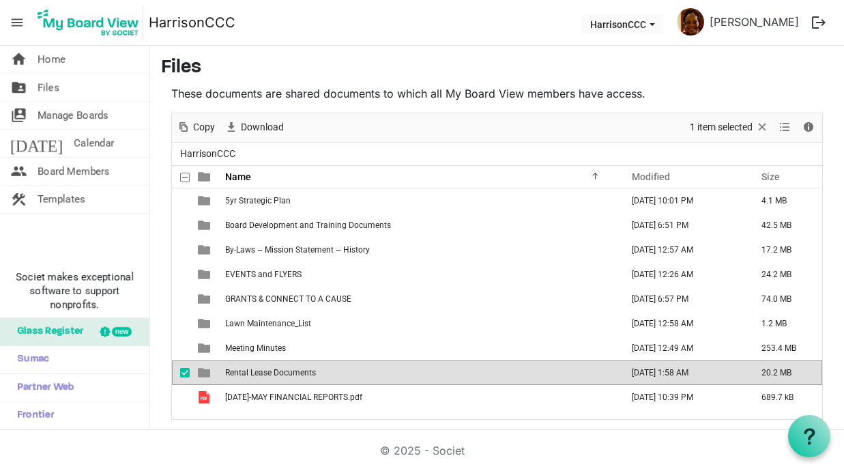
click at [326, 373] on td "Rental Lease Documents" at bounding box center [419, 372] width 396 height 25
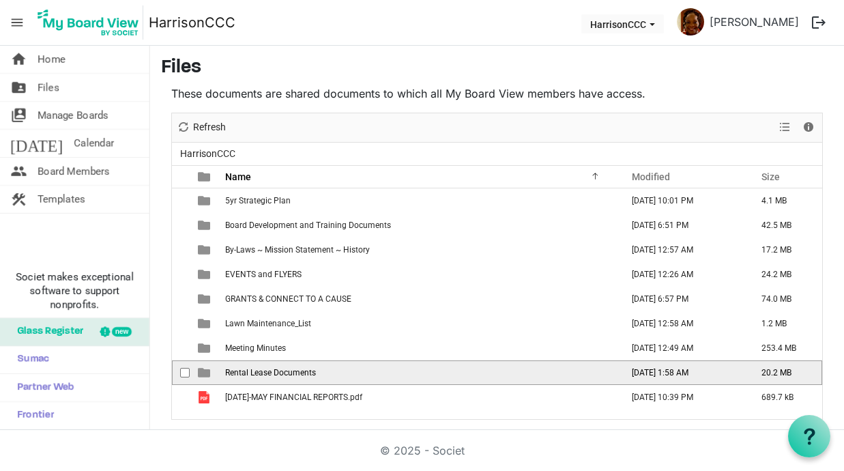
click at [326, 373] on td "Rental Lease Documents" at bounding box center [419, 372] width 396 height 25
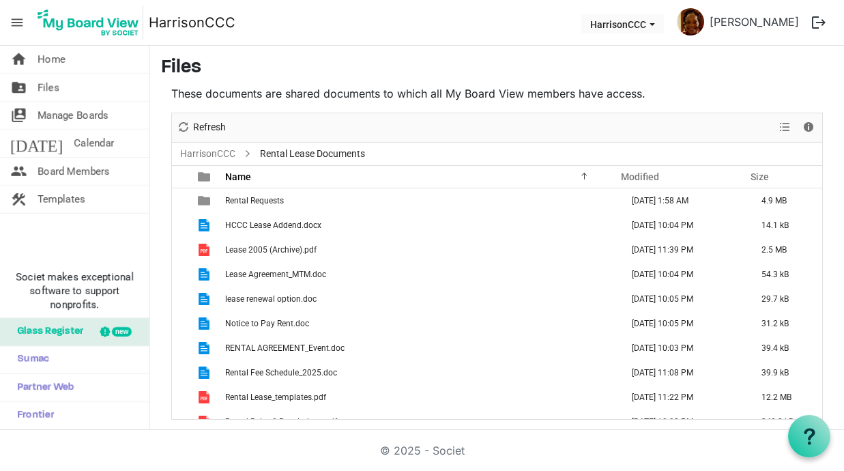
click at [15, 24] on span "menu" at bounding box center [17, 23] width 26 height 26
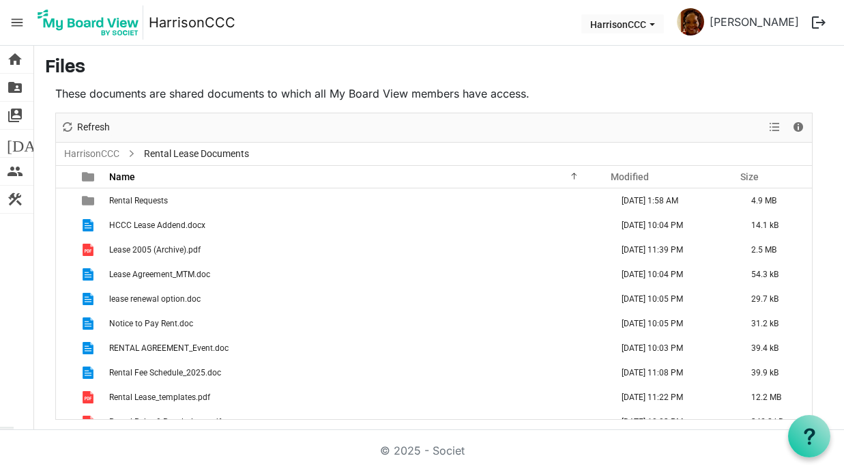
click at [821, 21] on button "logout" at bounding box center [818, 22] width 29 height 29
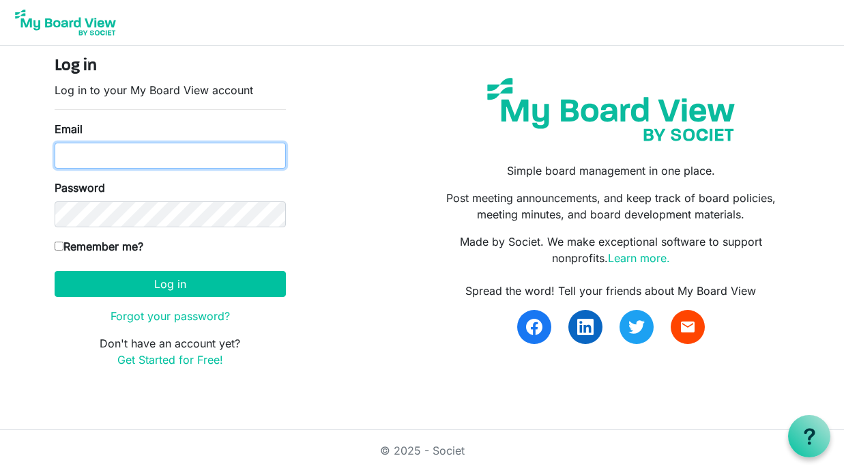
type input "[EMAIL_ADDRESS][PERSON_NAME][DOMAIN_NAME]"
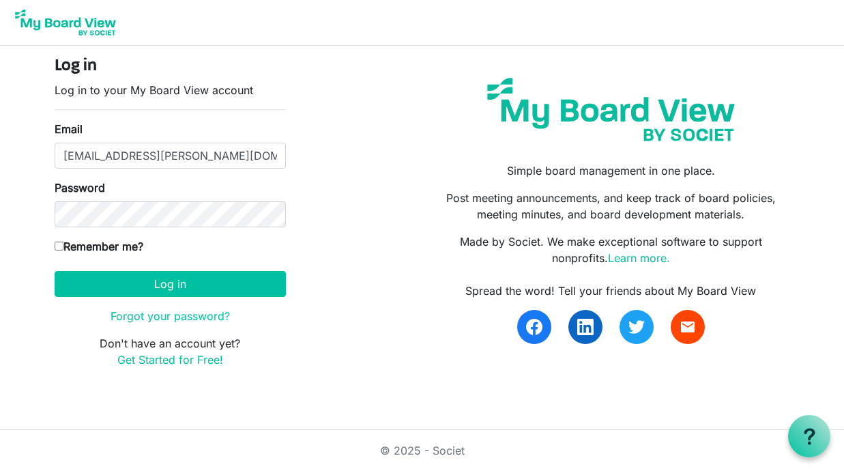
click at [59, 239] on label "Remember me?" at bounding box center [99, 246] width 89 height 16
click at [59, 242] on input "Remember me?" at bounding box center [59, 246] width 9 height 9
checkbox input "true"
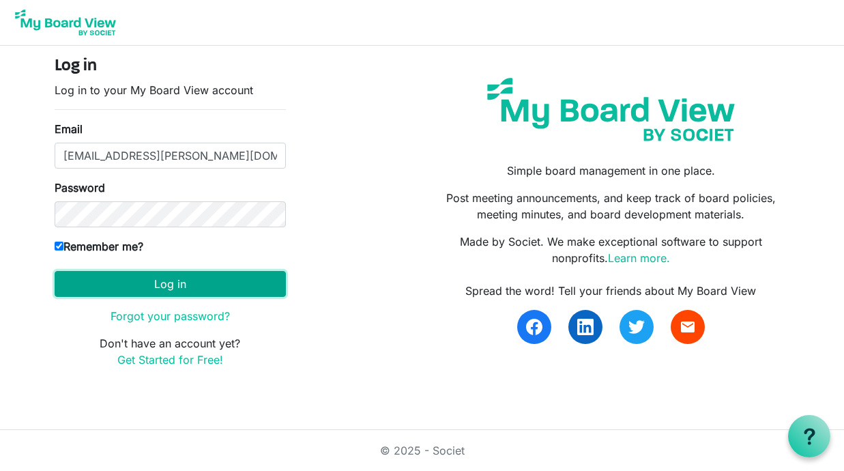
click at [165, 281] on button "Log in" at bounding box center [170, 284] width 231 height 26
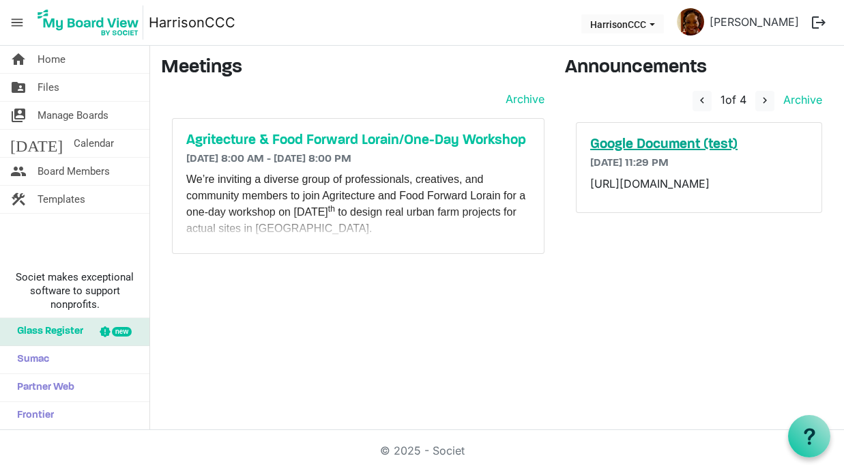
click at [671, 144] on h5 "Google Document (test)" at bounding box center [699, 144] width 218 height 16
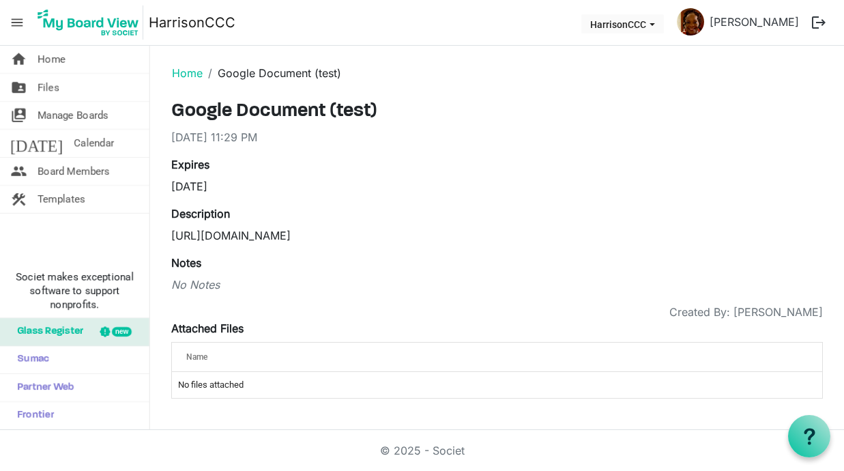
click at [219, 239] on p "[URL][DOMAIN_NAME]" at bounding box center [497, 235] width 652 height 16
click at [93, 136] on link "today Calendar" at bounding box center [74, 143] width 149 height 27
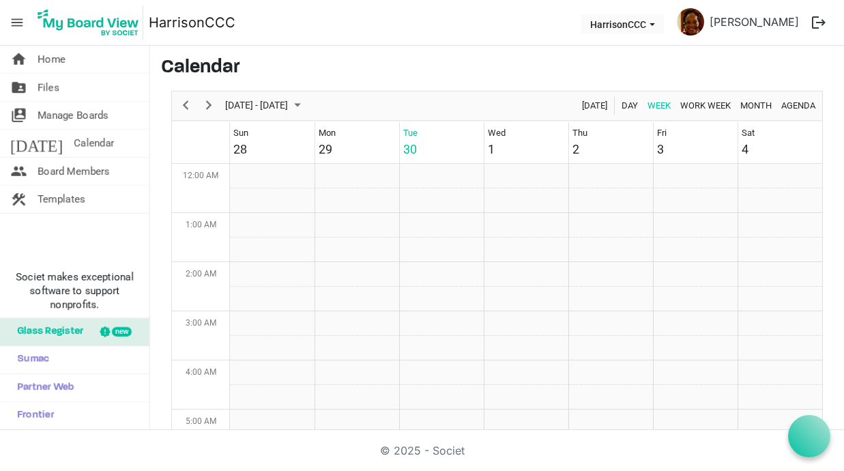
scroll to position [442, 0]
click at [327, 154] on div "29" at bounding box center [326, 149] width 14 height 18
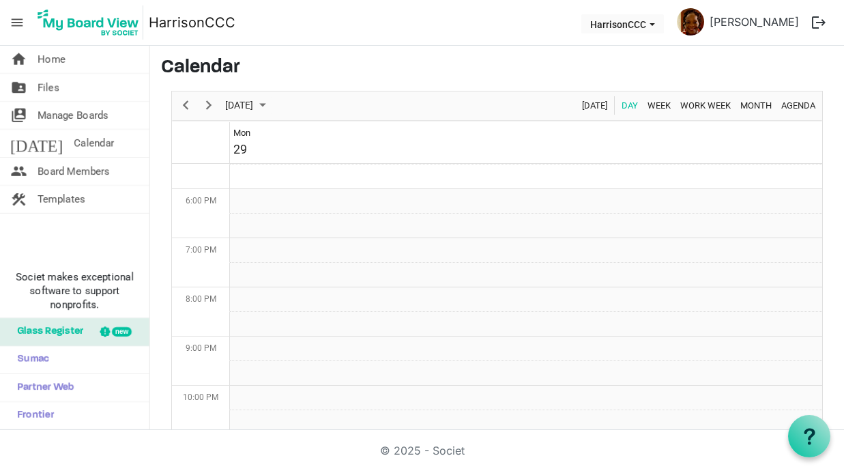
scroll to position [863, 0]
click at [249, 199] on td "Day of September 29, 2025" at bounding box center [526, 197] width 592 height 25
click at [256, 190] on td "Day of September 29, 2025" at bounding box center [526, 197] width 592 height 25
click at [242, 205] on td "Day of September 29, 2025" at bounding box center [526, 197] width 592 height 25
click at [817, 10] on button "logout" at bounding box center [818, 22] width 29 height 29
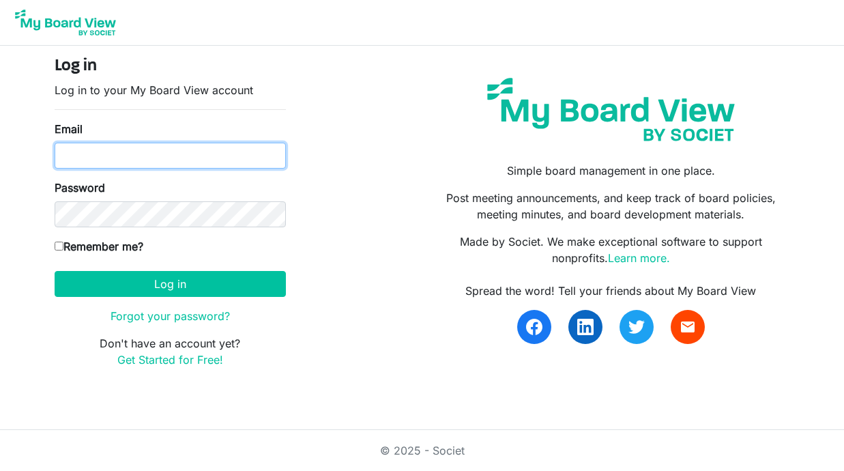
type input "[EMAIL_ADDRESS][PERSON_NAME][DOMAIN_NAME]"
